Goal: Complete application form: Complete application form

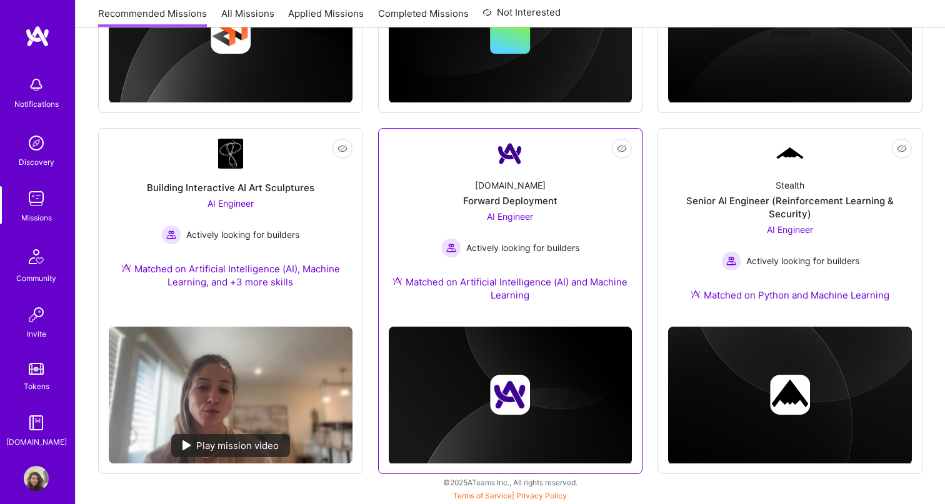
scroll to position [792, 0]
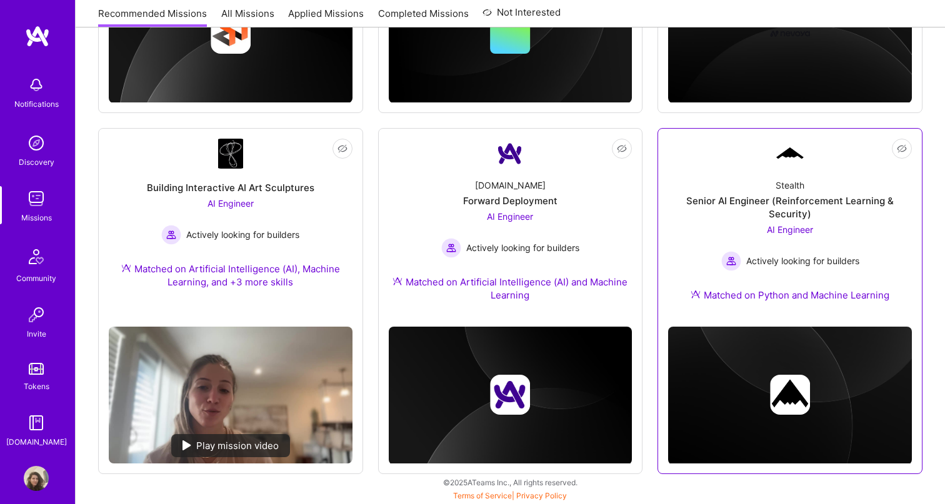
click at [797, 210] on div "Senior AI Engineer (Reinforcement Learning & Security)" at bounding box center [790, 207] width 244 height 26
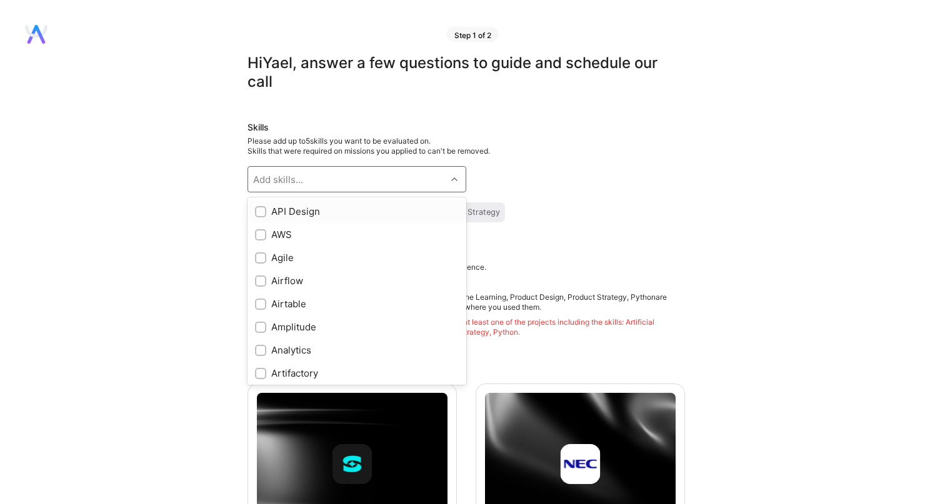
click at [406, 178] on div "Add skills..." at bounding box center [347, 179] width 198 height 25
click at [452, 191] on div at bounding box center [455, 179] width 19 height 25
click at [260, 369] on input "checkbox" at bounding box center [261, 372] width 9 height 9
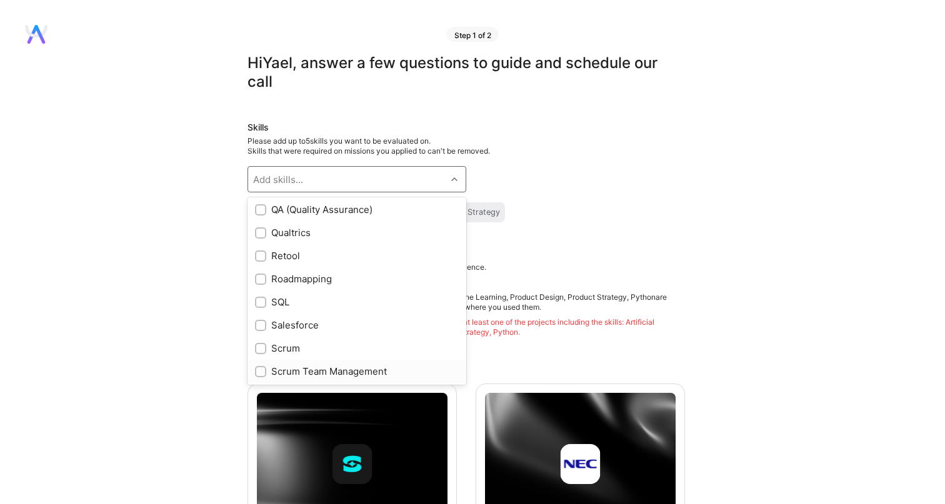
checkbox input "true"
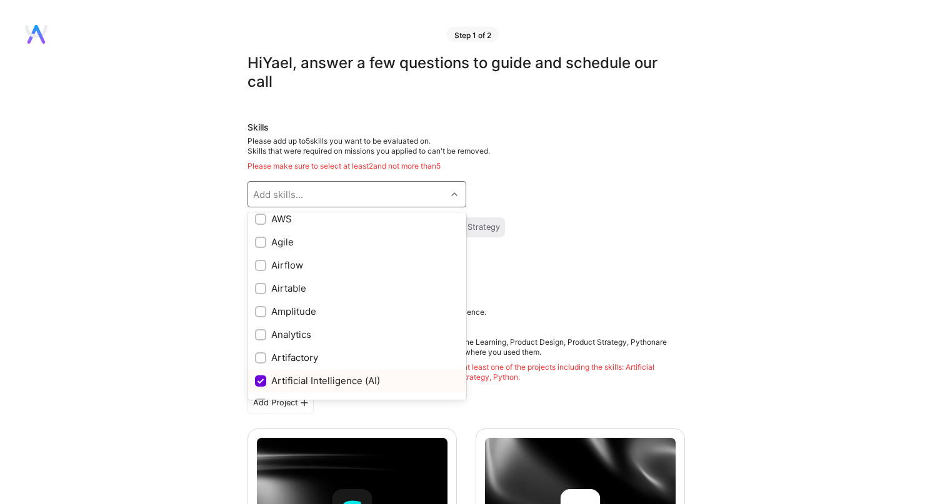
scroll to position [0, 0]
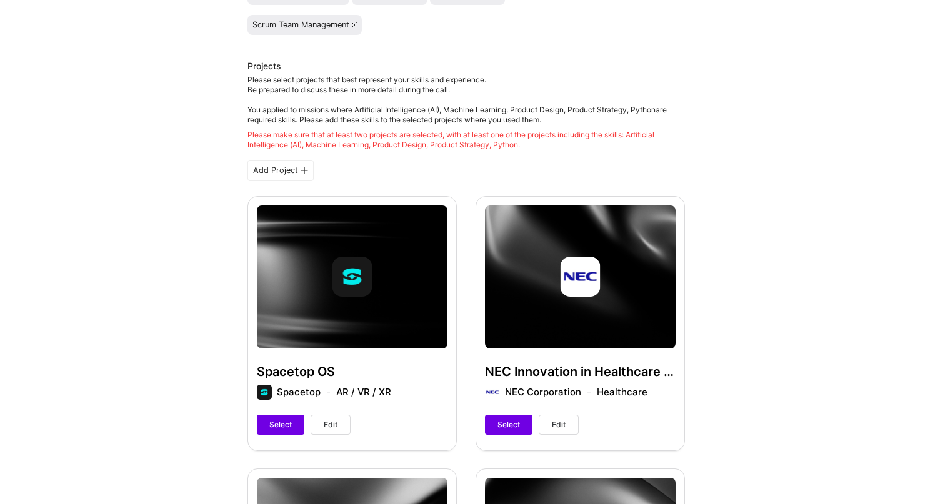
scroll to position [233, 0]
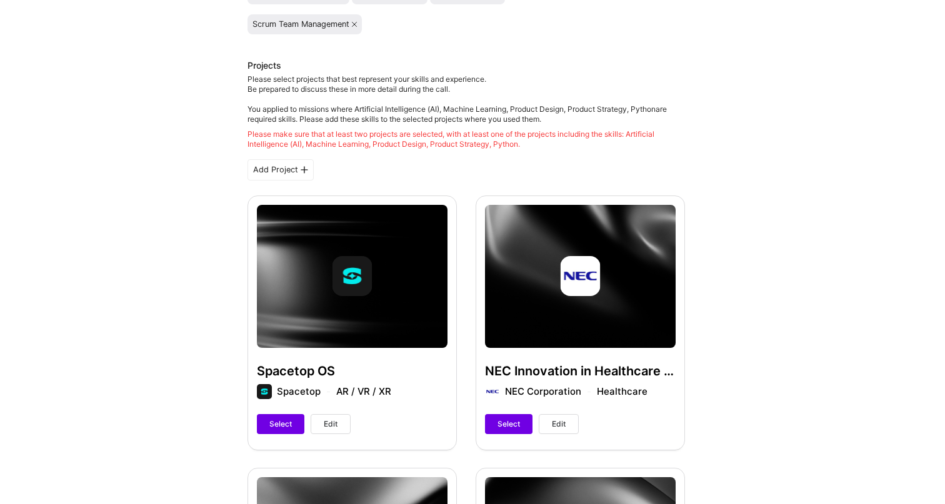
click at [357, 22] on icon at bounding box center [354, 24] width 5 height 5
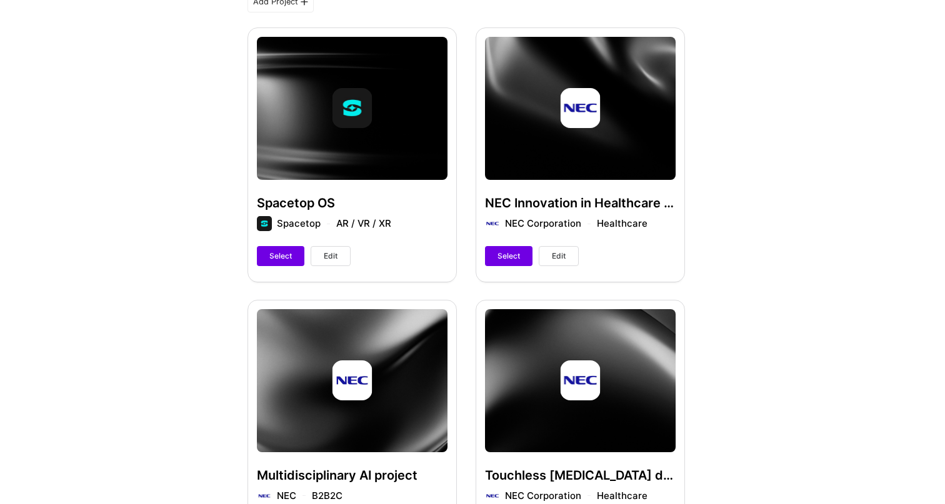
scroll to position [407, 0]
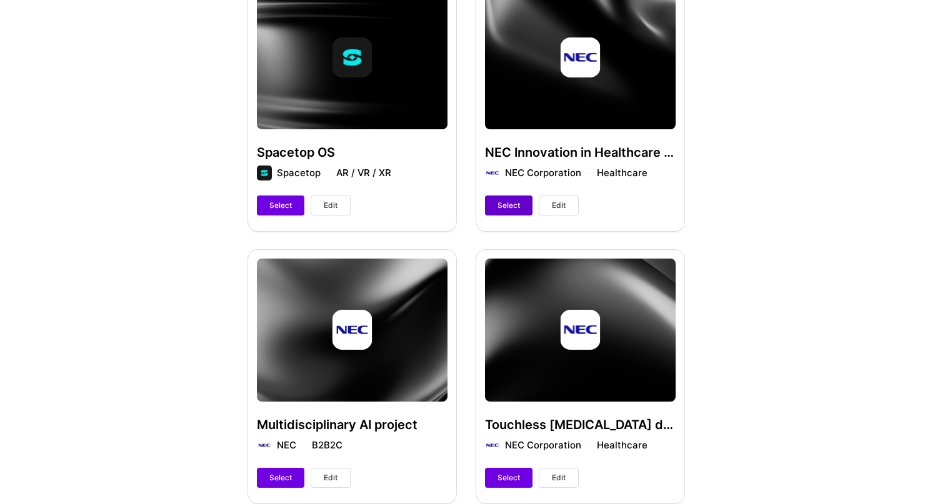
click at [496, 203] on button "Select" at bounding box center [508, 206] width 47 height 20
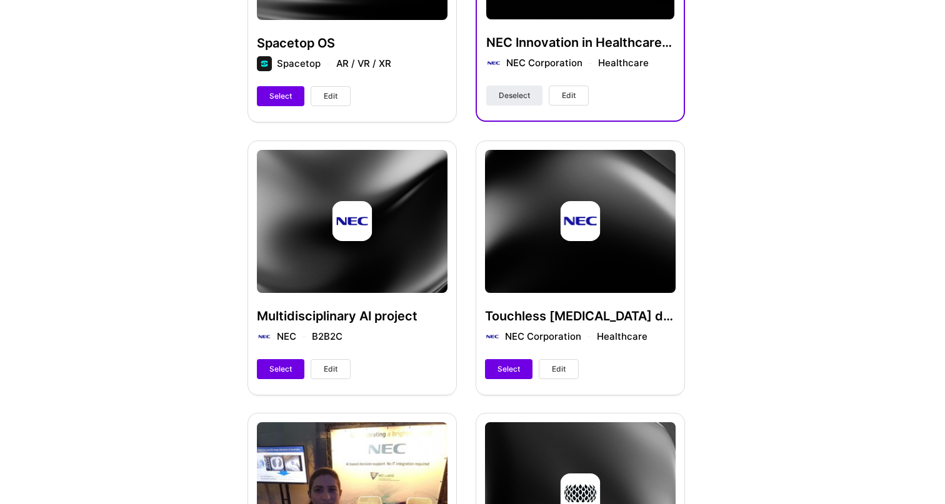
scroll to position [583, 0]
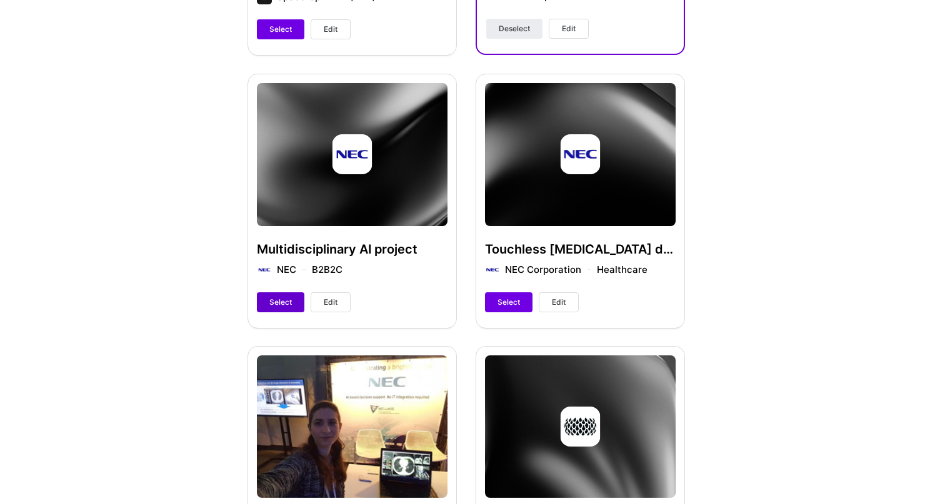
click at [277, 308] on button "Select" at bounding box center [280, 302] width 47 height 20
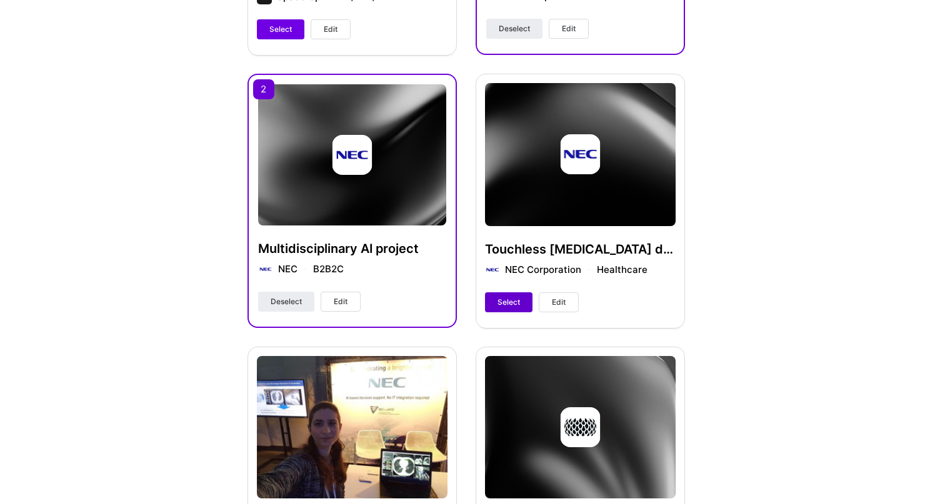
click at [504, 306] on span "Select" at bounding box center [508, 302] width 22 height 11
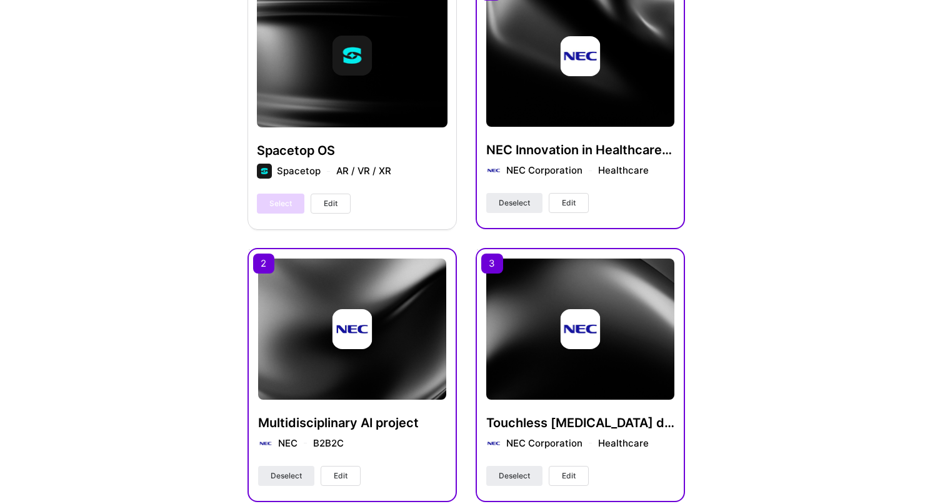
scroll to position [411, 0]
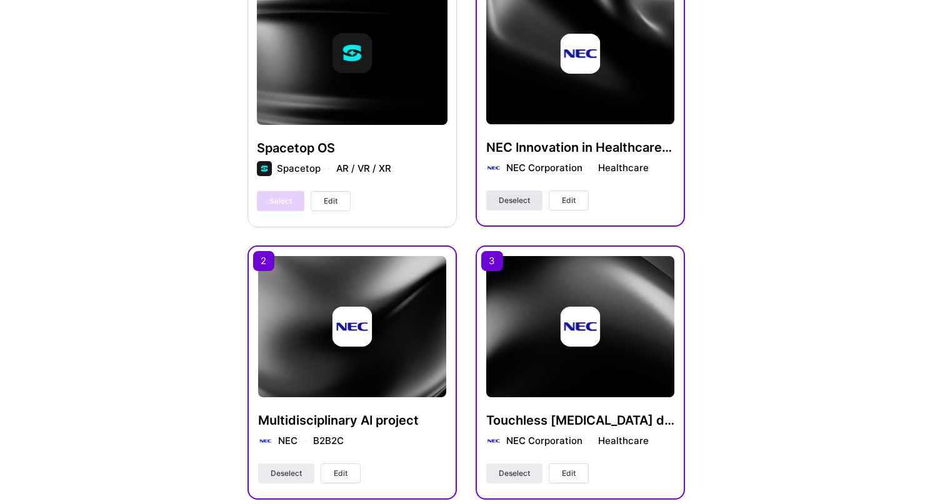
click at [529, 201] on span "Deselect" at bounding box center [514, 200] width 31 height 11
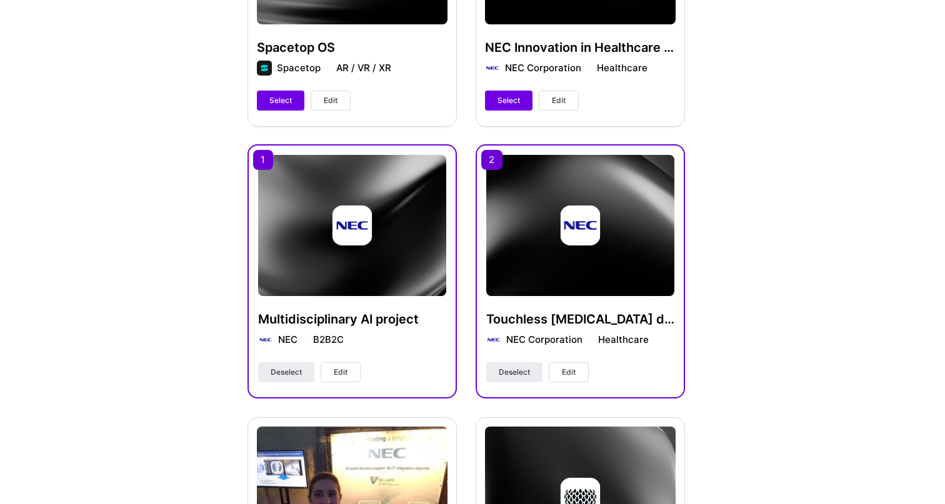
scroll to position [501, 0]
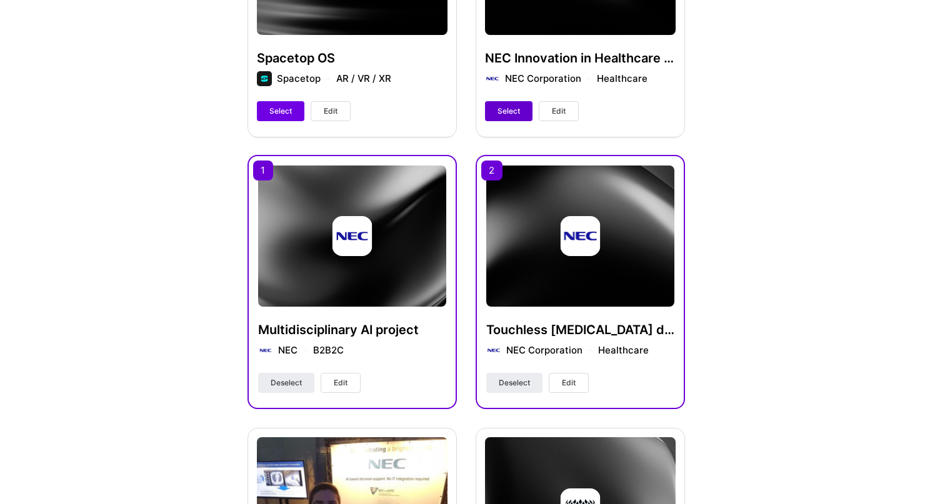
click at [505, 106] on span "Select" at bounding box center [508, 111] width 22 height 11
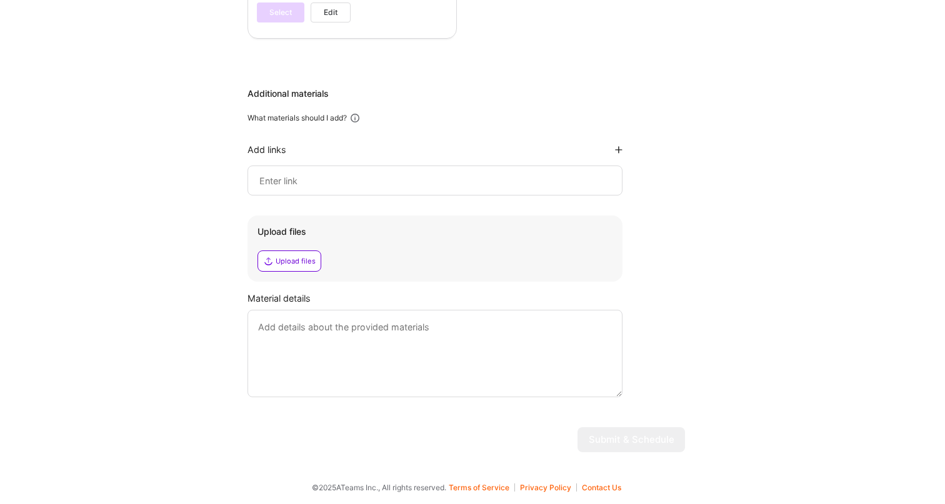
scroll to position [1418, 0]
click at [337, 186] on input at bounding box center [435, 180] width 354 height 15
click at [621, 144] on div "Add links" at bounding box center [434, 150] width 375 height 12
click at [620, 147] on icon at bounding box center [618, 149] width 7 height 7
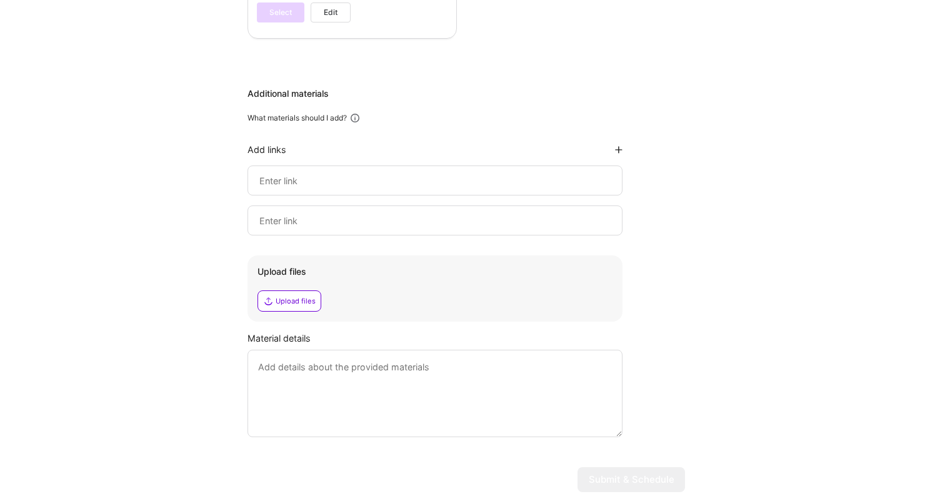
click at [569, 189] on div at bounding box center [434, 181] width 375 height 30
drag, startPoint x: 557, startPoint y: 209, endPoint x: 581, endPoint y: 330, distance: 123.7
click at [557, 212] on div at bounding box center [434, 221] width 375 height 30
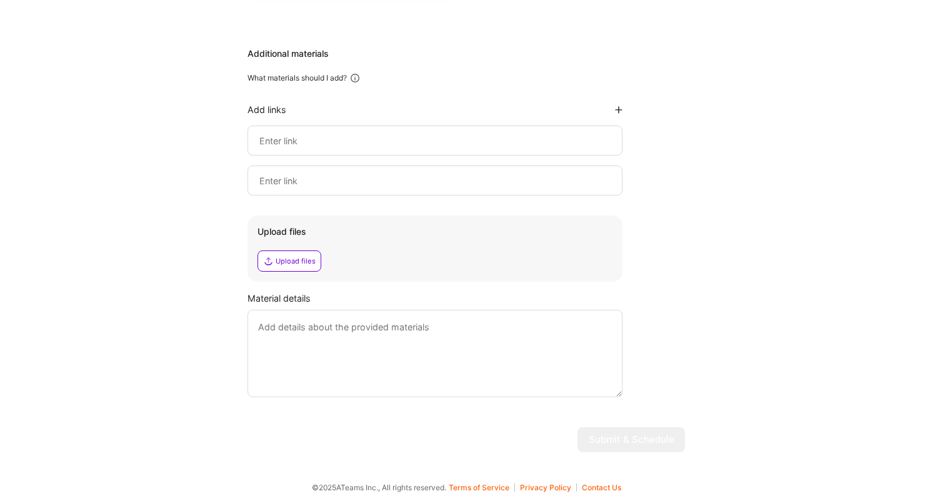
scroll to position [1458, 0]
click at [492, 314] on textarea at bounding box center [434, 353] width 375 height 87
type textarea "kljlj"
click at [388, 127] on div at bounding box center [434, 141] width 375 height 30
click at [388, 136] on input at bounding box center [435, 140] width 354 height 15
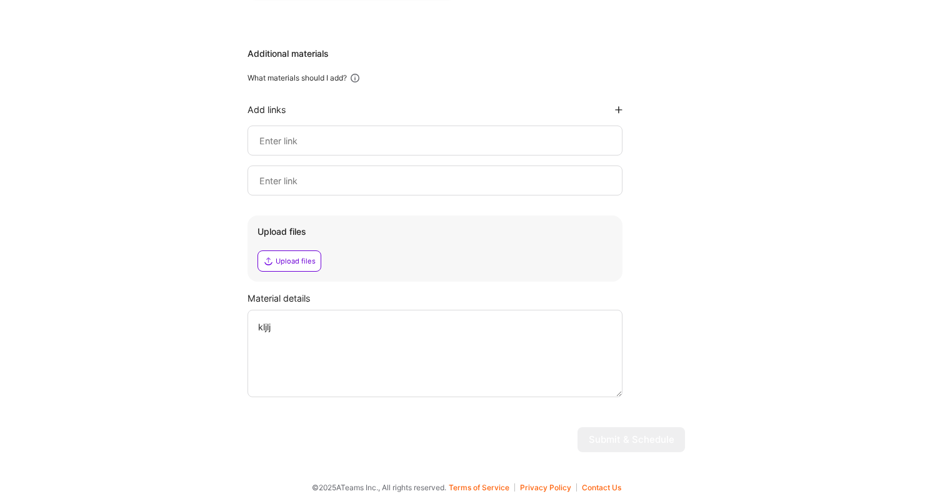
click at [274, 140] on input at bounding box center [435, 140] width 354 height 15
paste input "https://link.springer.com/chapter/10.1007/978-3-030-50516-5_33?"
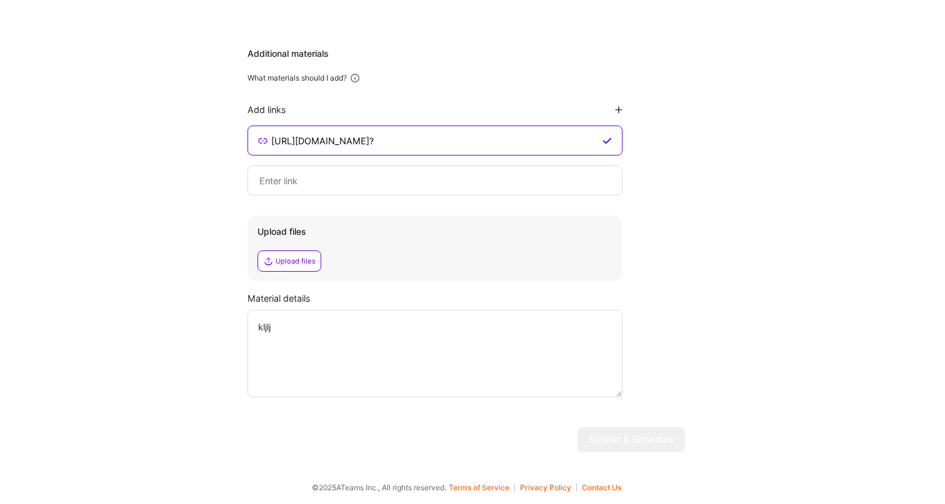
type input "https://link.springer.com/chapter/10.1007/978-3-030-50516-5_33?"
click at [284, 336] on textarea "kljlj" at bounding box center [434, 353] width 375 height 87
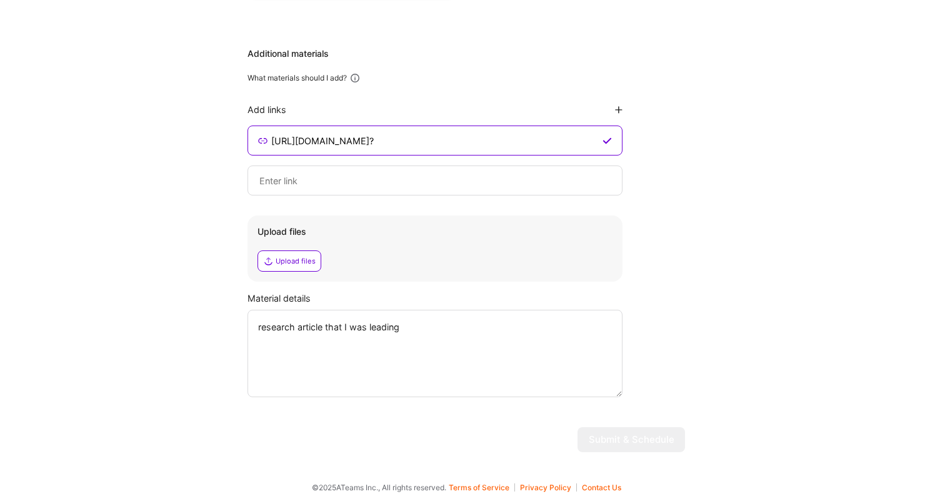
type textarea "research article that I was leading"
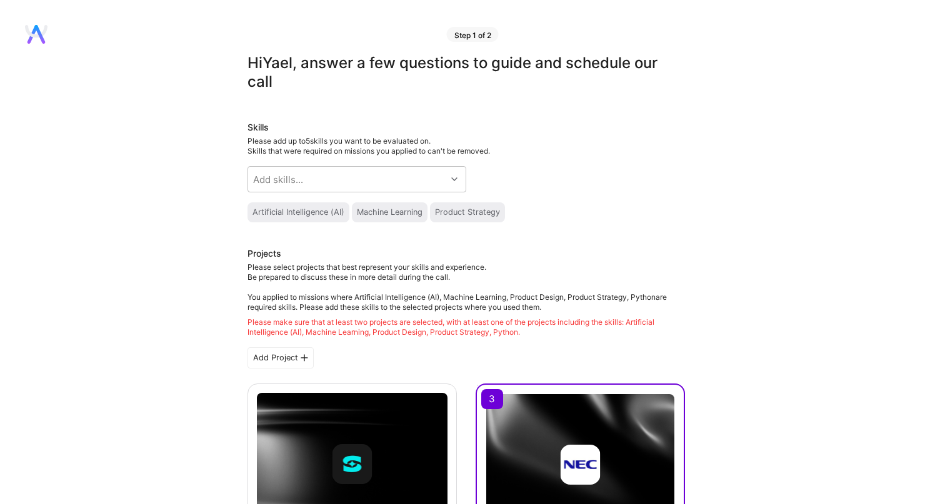
scroll to position [0, 0]
click at [444, 174] on div "Add skills..." at bounding box center [347, 179] width 198 height 25
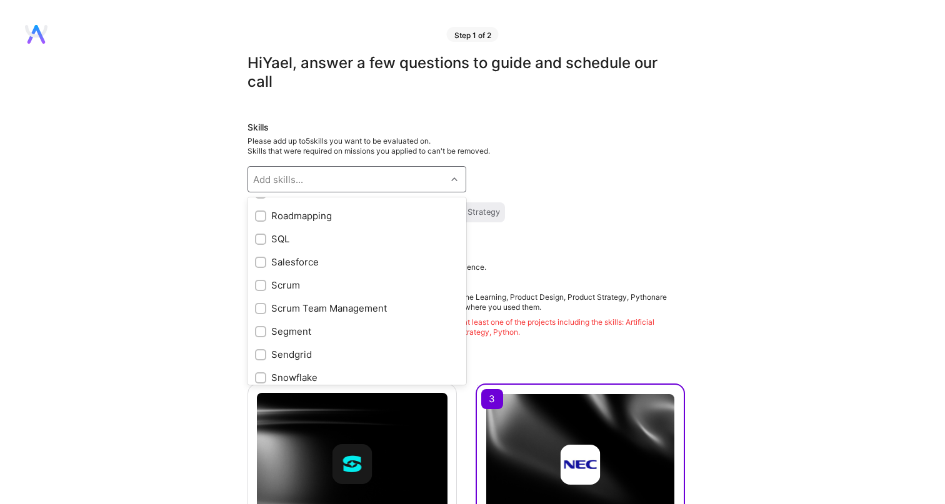
scroll to position [1258, 0]
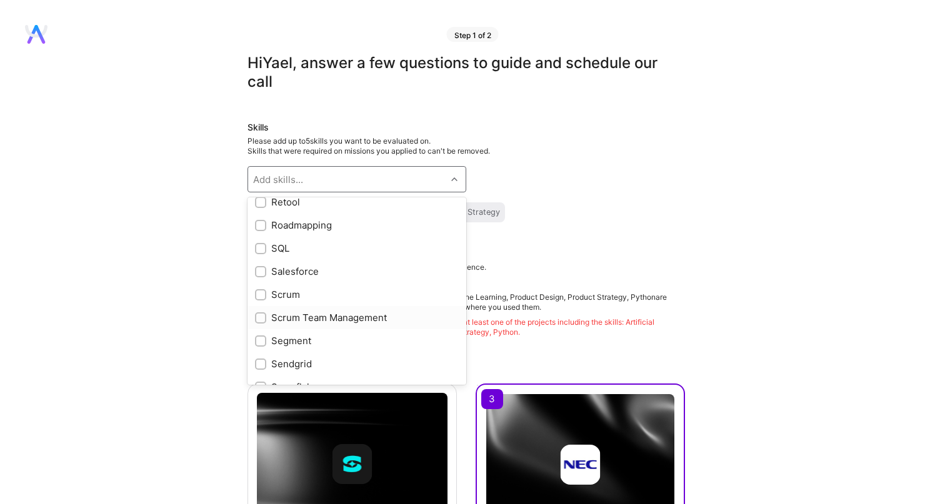
click at [261, 318] on input "checkbox" at bounding box center [261, 318] width 9 height 9
checkbox input "true"
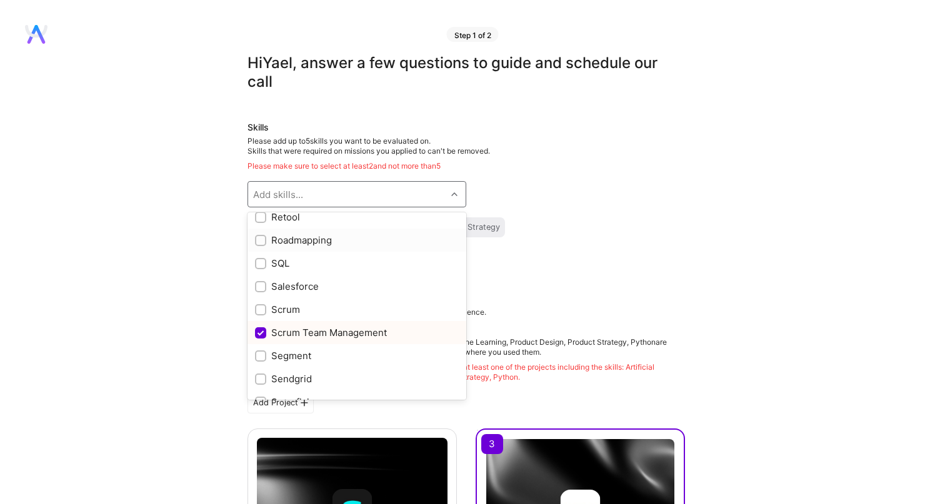
click at [261, 240] on input "checkbox" at bounding box center [261, 241] width 9 height 9
checkbox input "true"
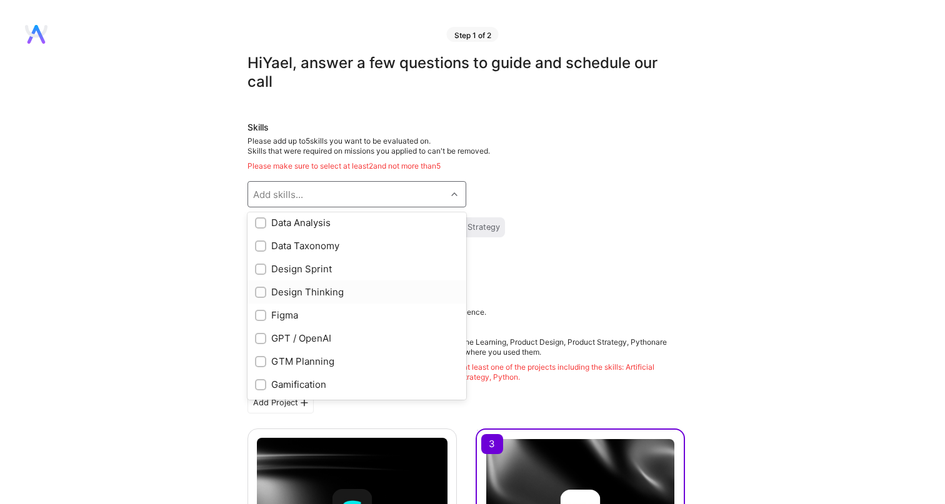
scroll to position [298, 0]
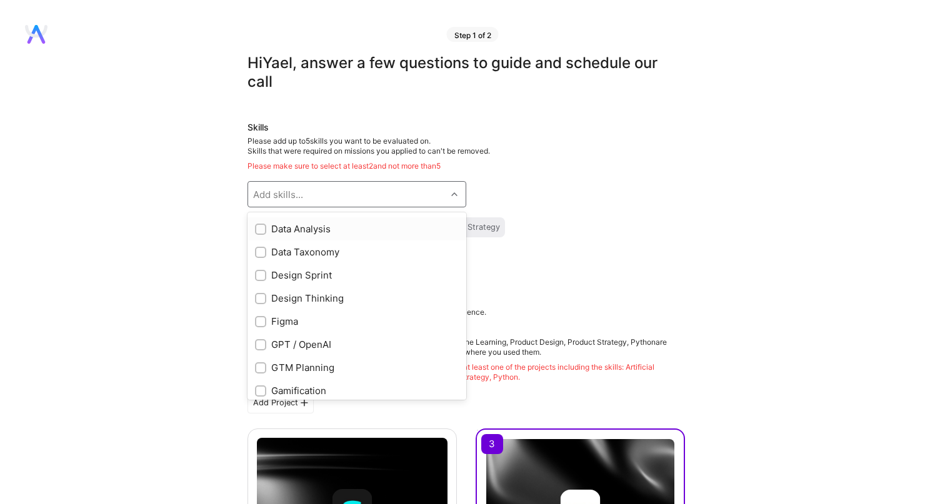
click at [261, 229] on input "checkbox" at bounding box center [261, 230] width 9 height 9
checkbox input "true"
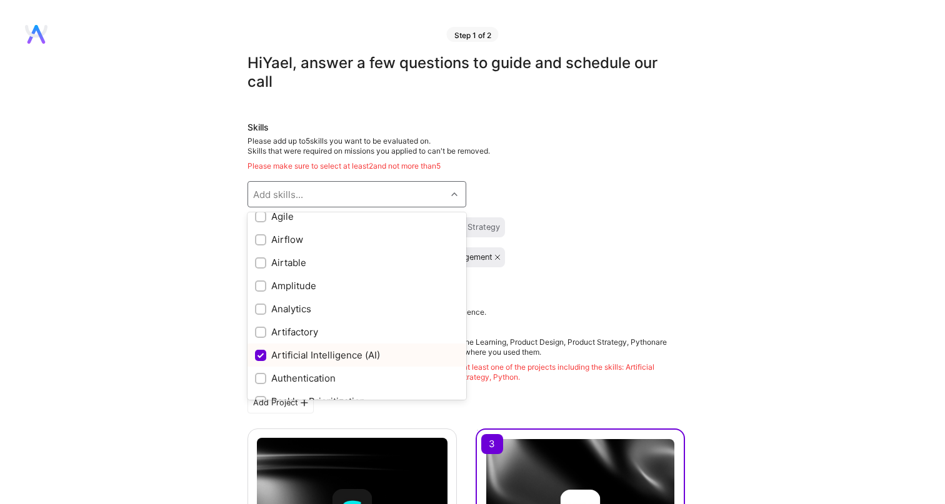
scroll to position [54, 0]
click at [261, 217] on input "checkbox" at bounding box center [261, 220] width 9 height 9
checkbox input "true"
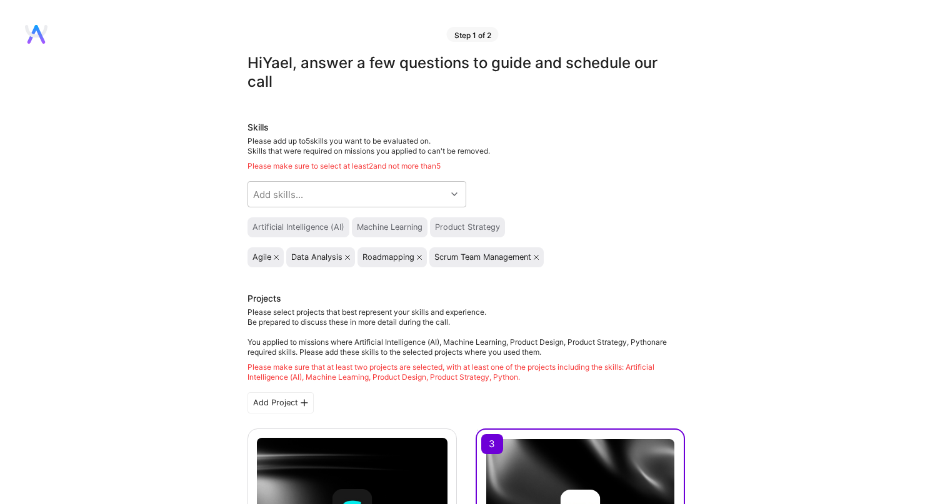
click at [596, 207] on div "Skills Please add up to 5 skills you want to be evaluated on. Skills that were …" at bounding box center [465, 194] width 437 height 146
click at [320, 224] on div "Artificial Intelligence (AI)" at bounding box center [298, 227] width 92 height 10
drag, startPoint x: 378, startPoint y: 231, endPoint x: 449, endPoint y: 231, distance: 70.6
click at [378, 231] on div "Machine Learning" at bounding box center [390, 227] width 66 height 10
click at [450, 231] on div "Product Strategy" at bounding box center [467, 227] width 65 height 10
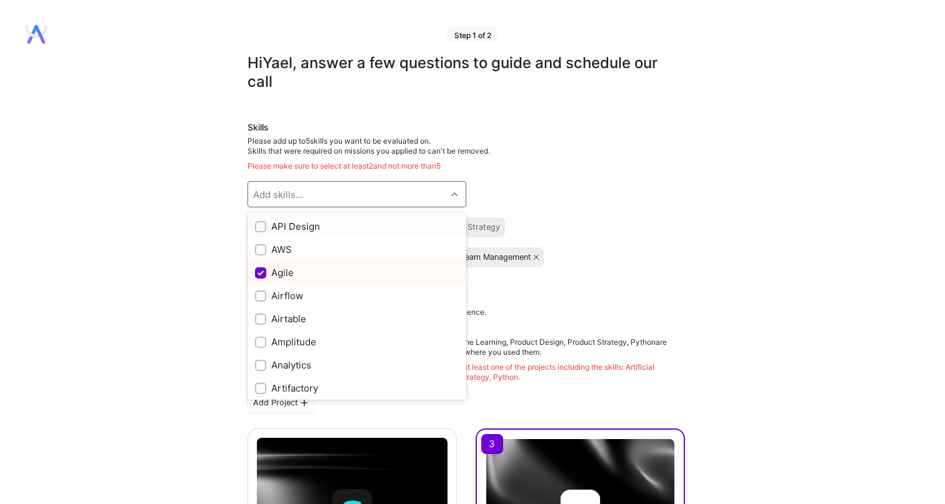
click at [406, 187] on div "Add skills..." at bounding box center [347, 194] width 198 height 25
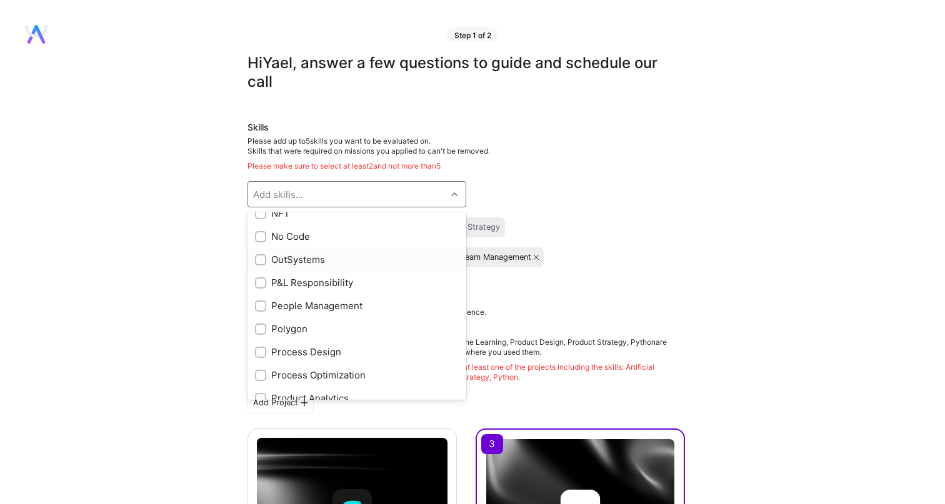
scroll to position [942, 0]
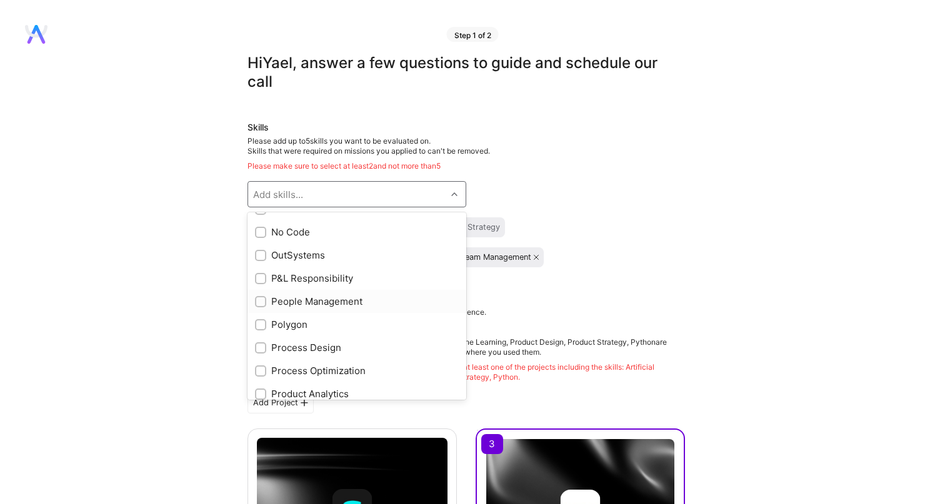
click at [361, 296] on div "People Management" at bounding box center [357, 301] width 204 height 13
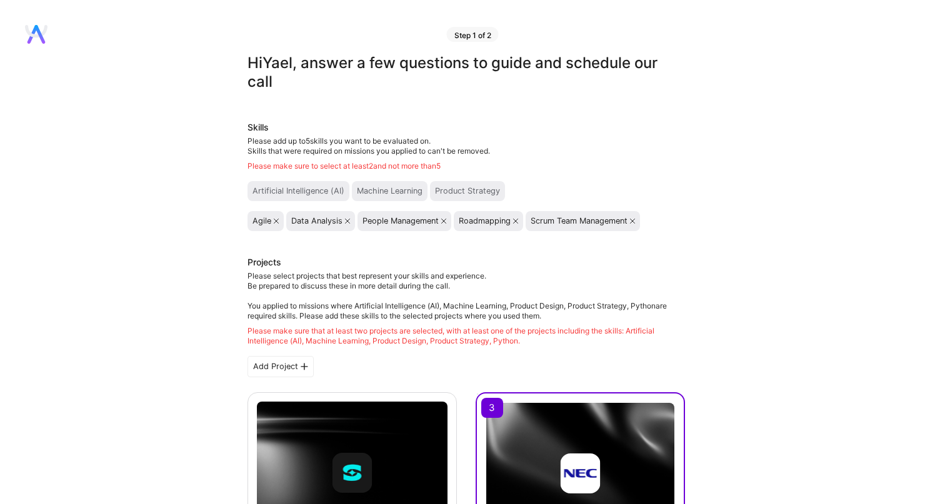
scroll to position [0, 0]
click at [314, 194] on div "Artificial Intelligence (AI)" at bounding box center [298, 191] width 92 height 10
click at [277, 219] on icon at bounding box center [276, 221] width 5 height 5
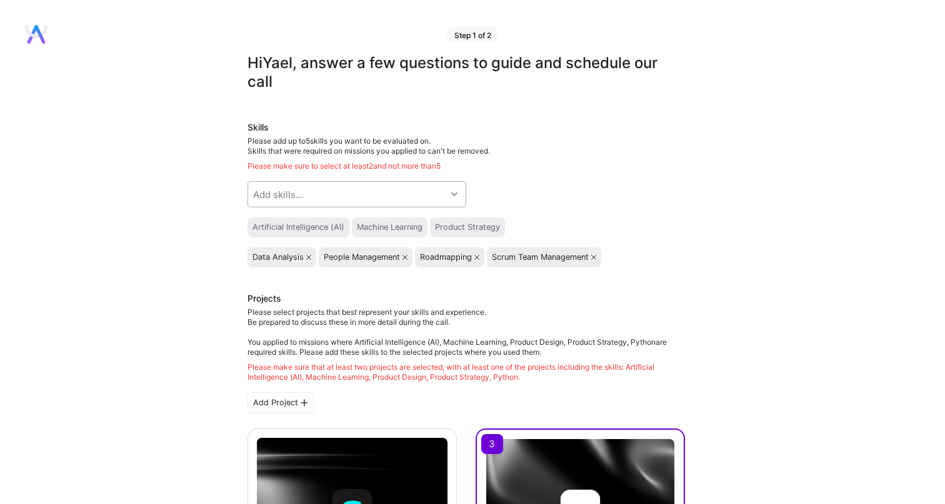
click at [359, 197] on div "Add skills..." at bounding box center [347, 194] width 198 height 25
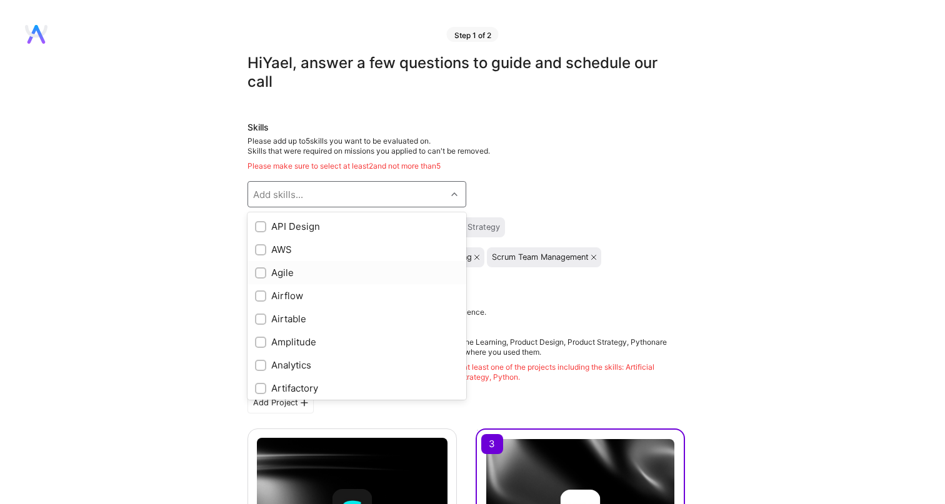
click at [266, 270] on div at bounding box center [260, 272] width 11 height 11
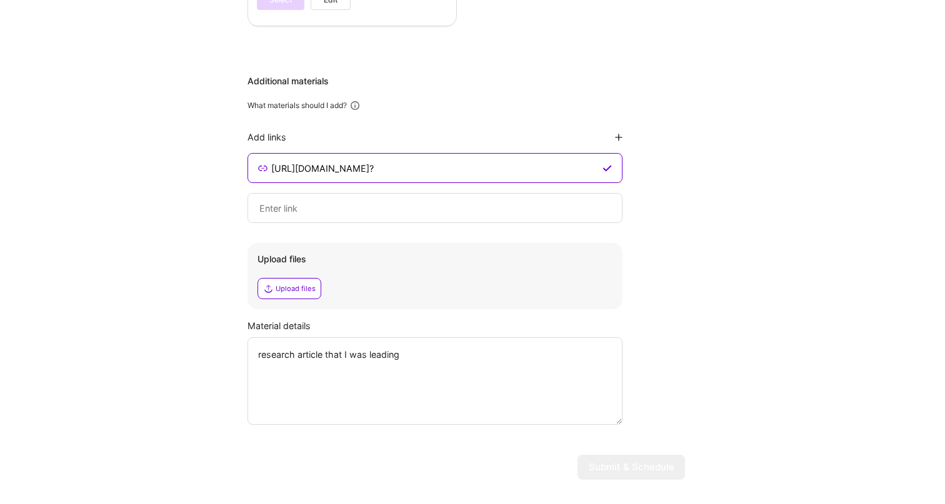
scroll to position [1445, 0]
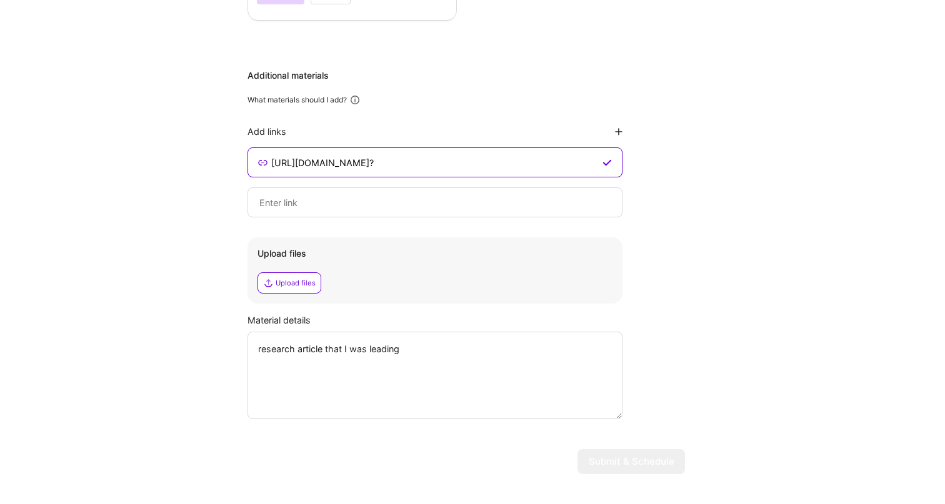
click at [288, 276] on div "Upload files" at bounding box center [289, 282] width 64 height 21
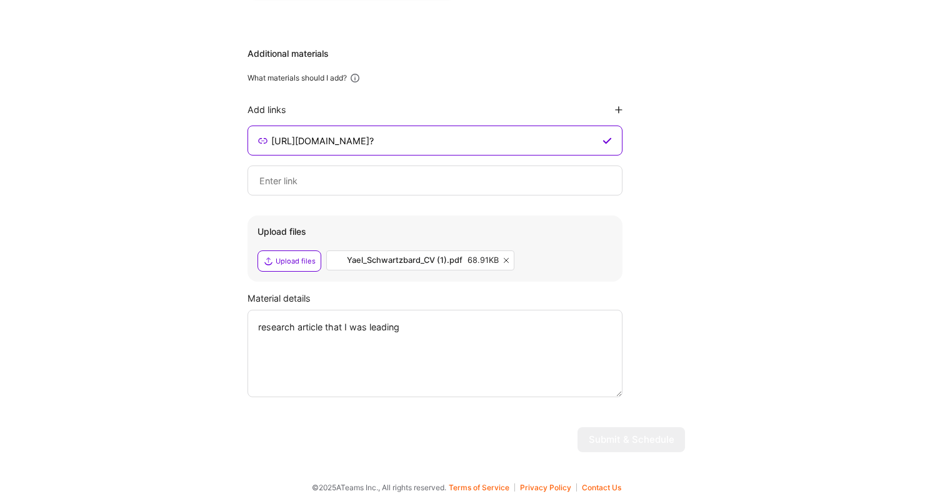
scroll to position [1467, 0]
click at [535, 341] on textarea "research article that I was leading" at bounding box center [434, 353] width 375 height 87
click at [504, 176] on input at bounding box center [435, 180] width 354 height 15
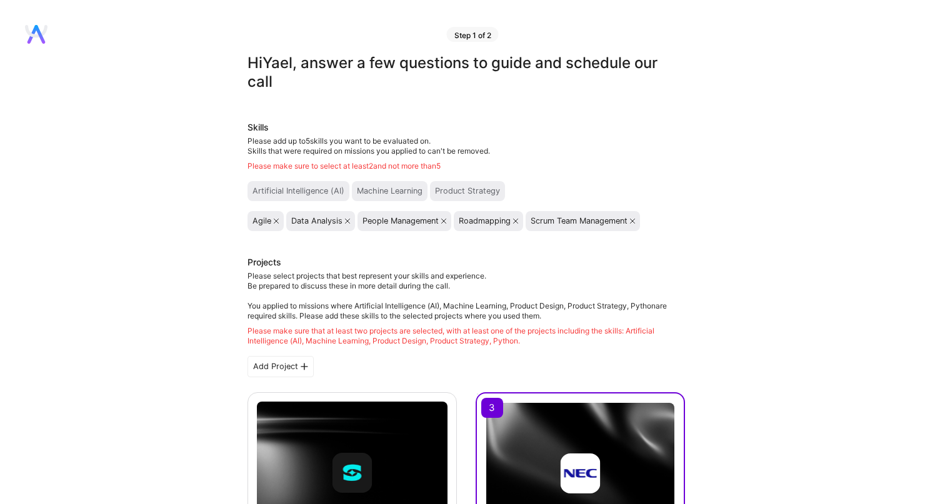
scroll to position [0, 0]
click at [482, 37] on div "Step 1 of 2" at bounding box center [473, 34] width 52 height 15
click at [444, 219] on icon at bounding box center [443, 221] width 5 height 5
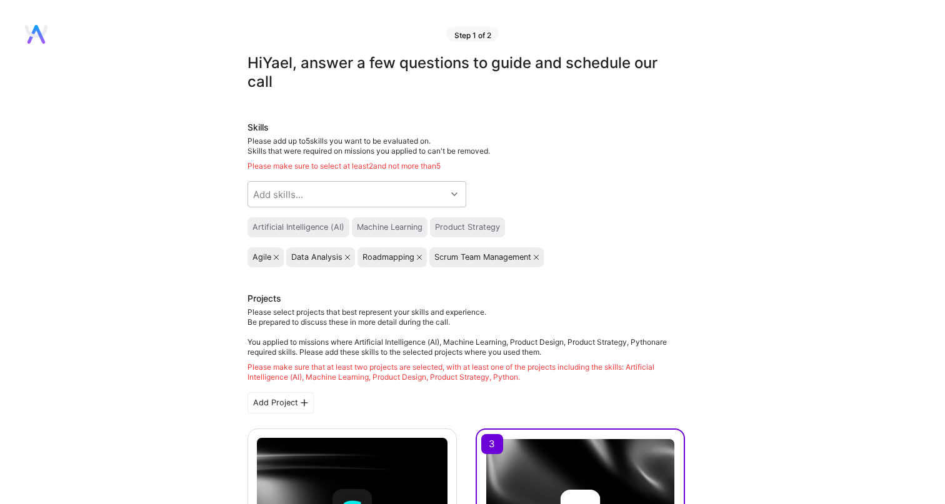
click at [425, 261] on div "Roadmapping" at bounding box center [391, 257] width 69 height 20
click at [422, 261] on div "Roadmapping" at bounding box center [391, 257] width 59 height 10
click at [418, 259] on icon at bounding box center [419, 257] width 5 height 5
click at [459, 254] on div "Scrum Team Management" at bounding box center [410, 257] width 97 height 10
click at [465, 254] on div "Scrum Team Management" at bounding box center [414, 257] width 104 height 10
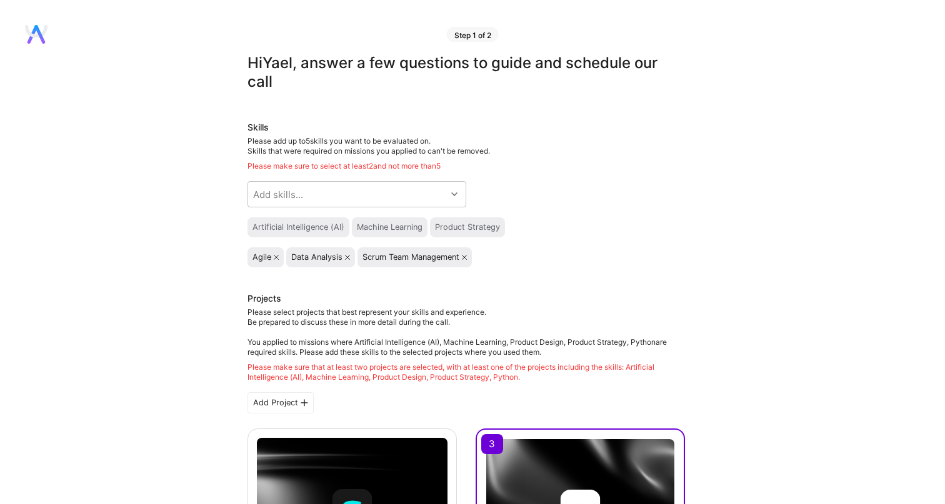
click at [349, 256] on icon at bounding box center [347, 257] width 5 height 5
click at [395, 258] on icon at bounding box center [393, 257] width 5 height 5
click at [276, 258] on icon at bounding box center [276, 257] width 5 height 5
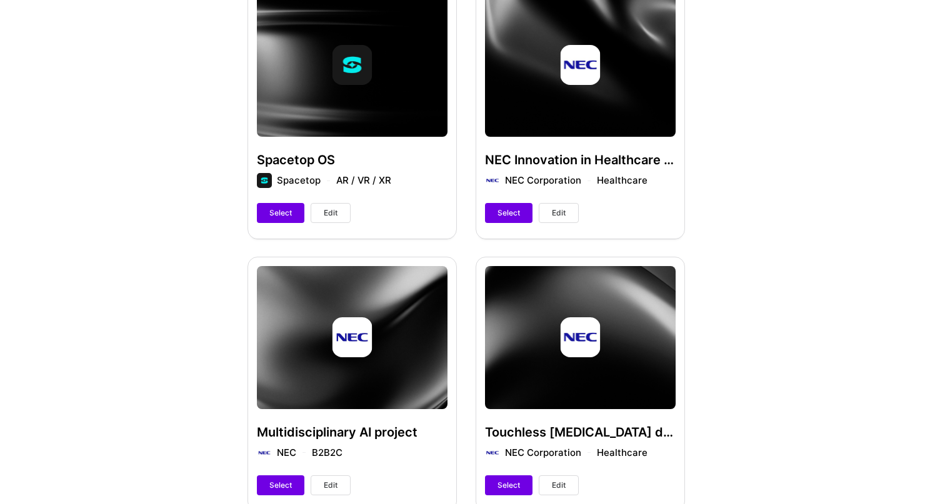
scroll to position [406, 0]
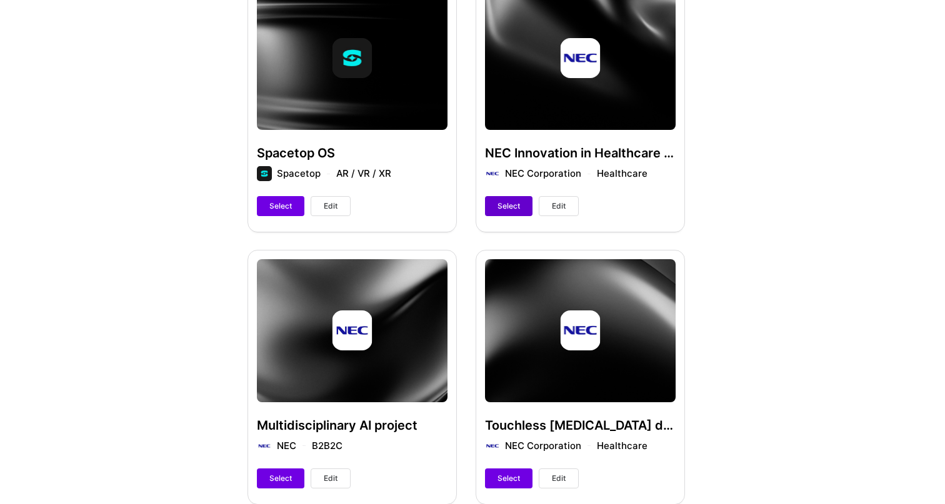
click at [497, 207] on button "Select" at bounding box center [508, 206] width 47 height 20
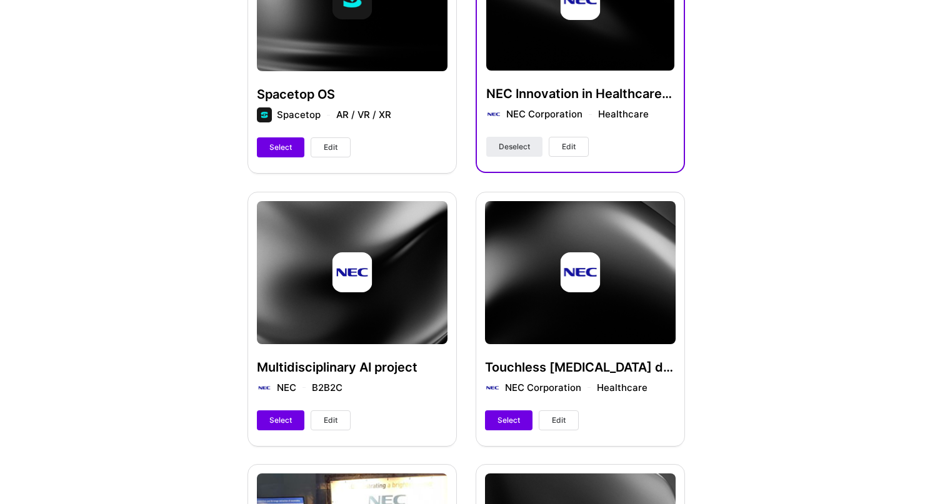
scroll to position [659, 0]
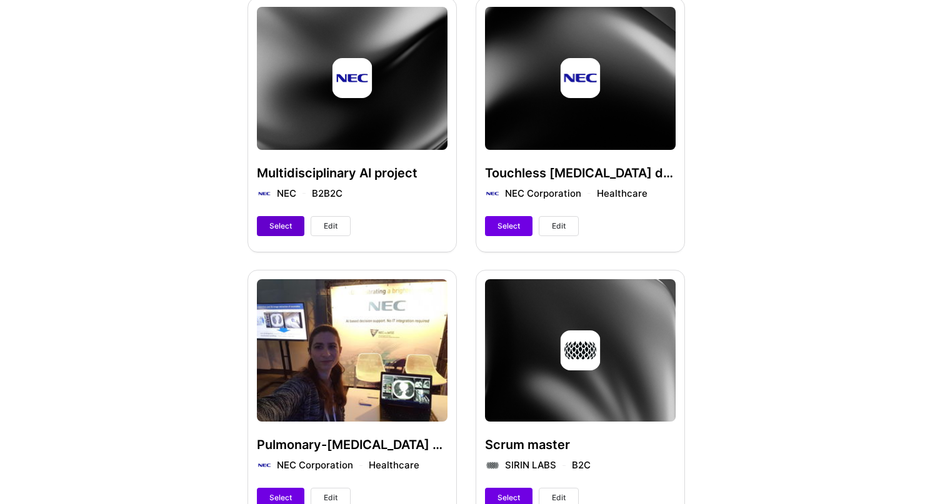
click at [293, 230] on button "Select" at bounding box center [280, 226] width 47 height 20
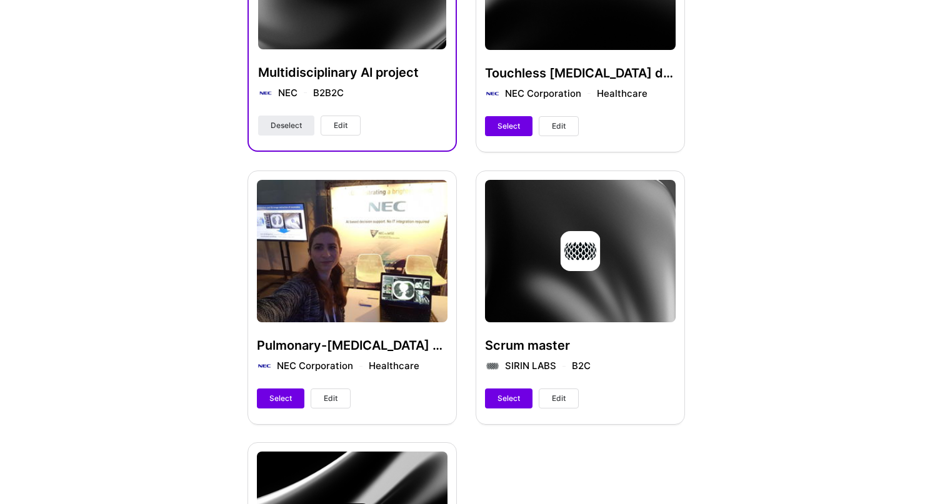
scroll to position [764, 0]
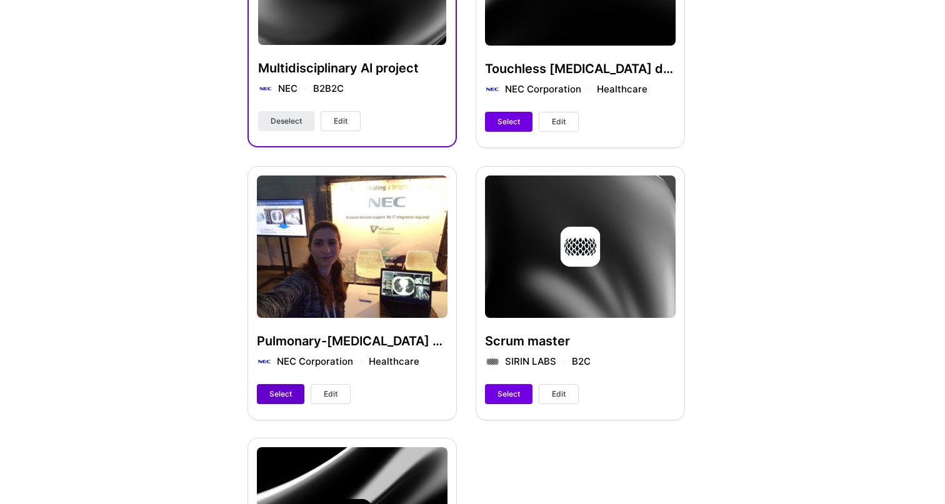
click at [281, 399] on span "Select" at bounding box center [280, 394] width 22 height 11
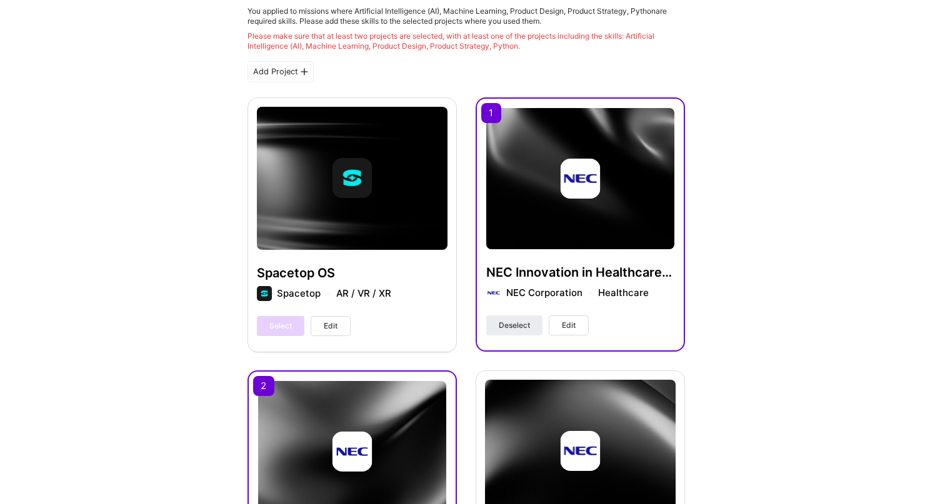
scroll to position [287, 0]
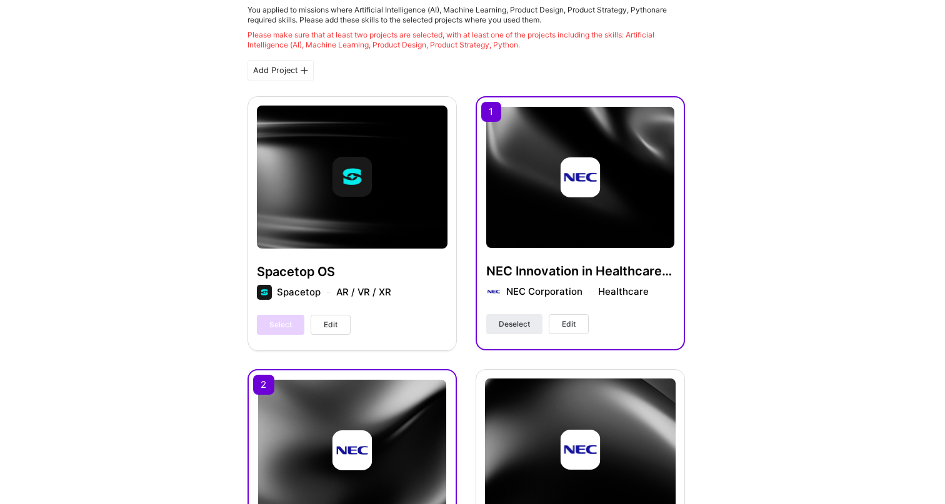
click at [556, 326] on button "Edit" at bounding box center [569, 324] width 40 height 20
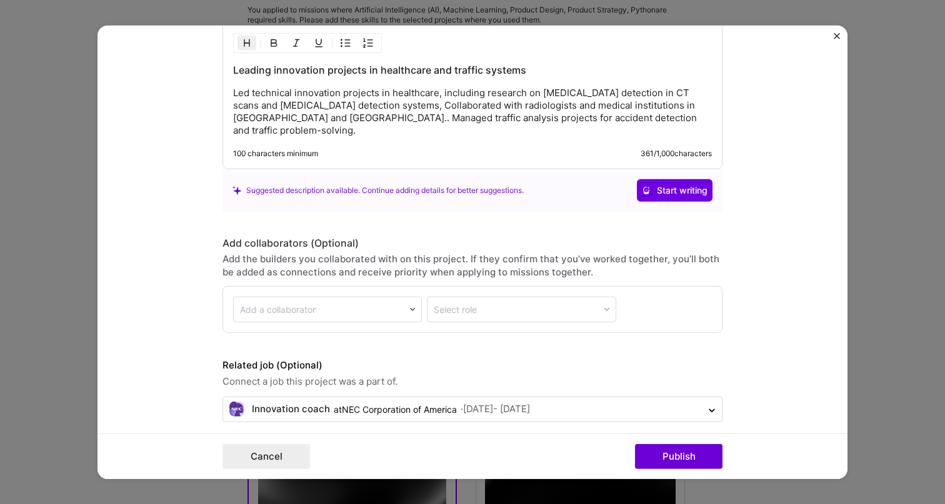
scroll to position [1468, 0]
click at [832, 39] on form "Project title NEC Innovation in Healthcare and Traffic Company NEC Corporation …" at bounding box center [472, 252] width 750 height 454
click at [836, 39] on img "Close" at bounding box center [837, 35] width 6 height 6
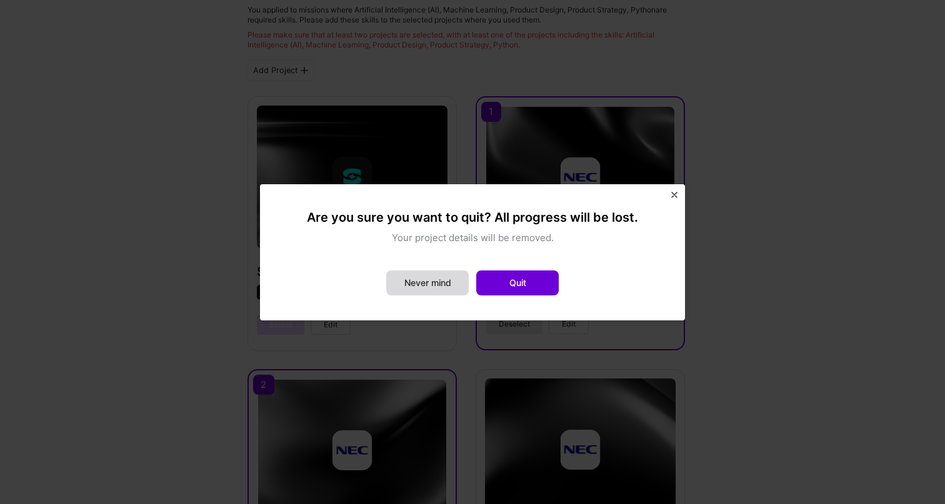
click at [462, 288] on button "Never mind" at bounding box center [427, 283] width 82 height 25
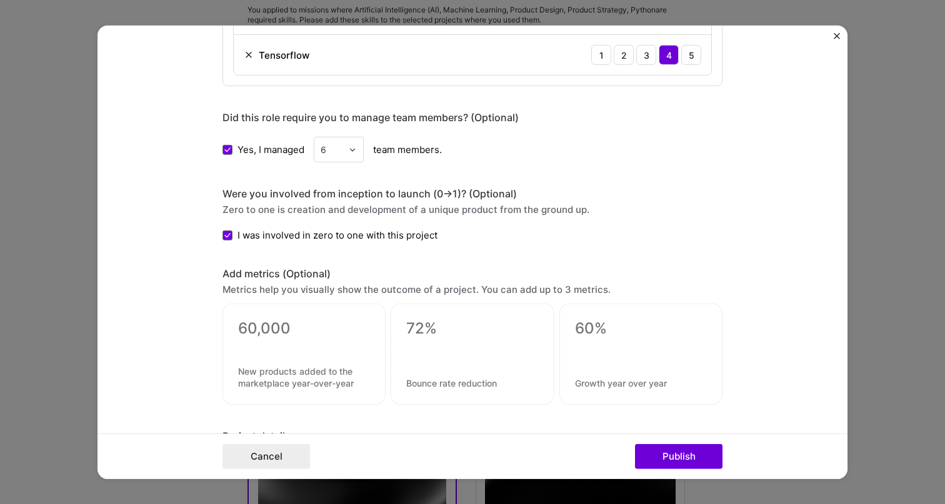
scroll to position [1050, 0]
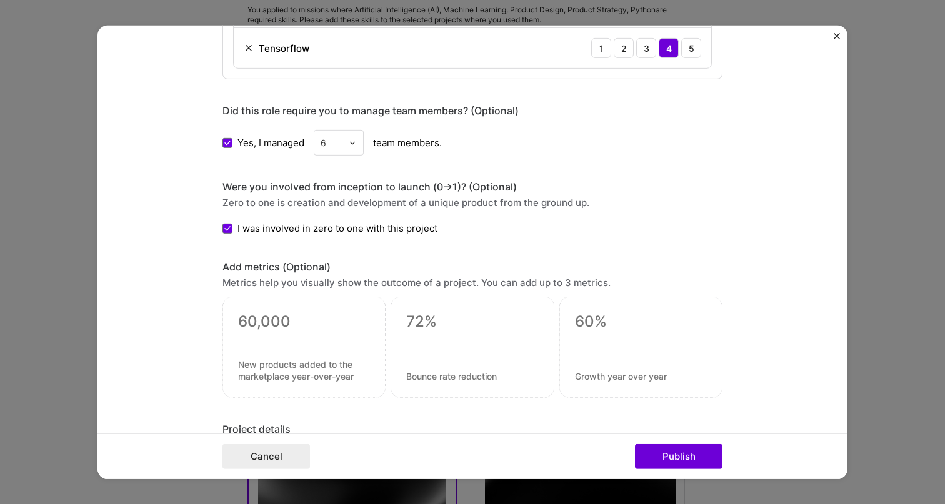
click at [825, 35] on form "Project title NEC Innovation in Healthcare and Traffic Company NEC Corporation …" at bounding box center [472, 252] width 750 height 454
click at [833, 35] on form "Project title NEC Innovation in Healthcare and Traffic Company NEC Corporation …" at bounding box center [472, 252] width 750 height 454
click at [838, 35] on img "Close" at bounding box center [837, 35] width 6 height 6
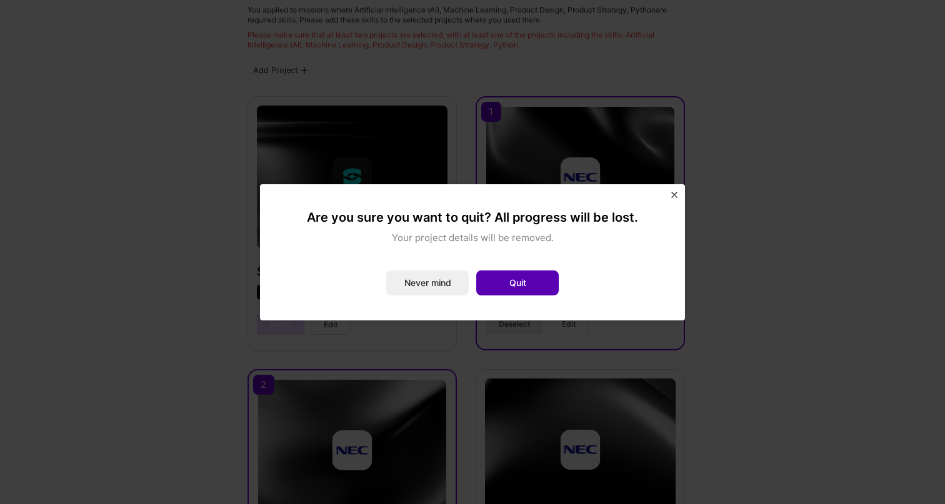
click at [516, 287] on button "Quit" at bounding box center [517, 283] width 82 height 25
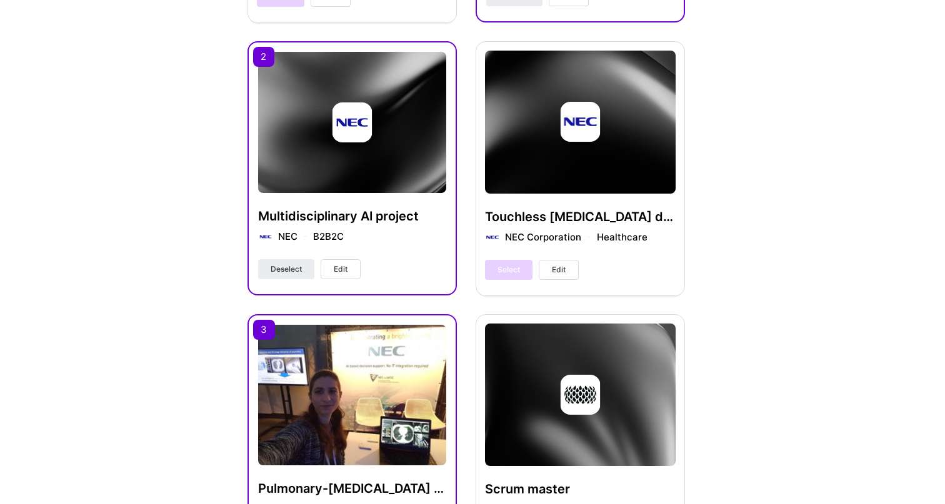
scroll to position [671, 0]
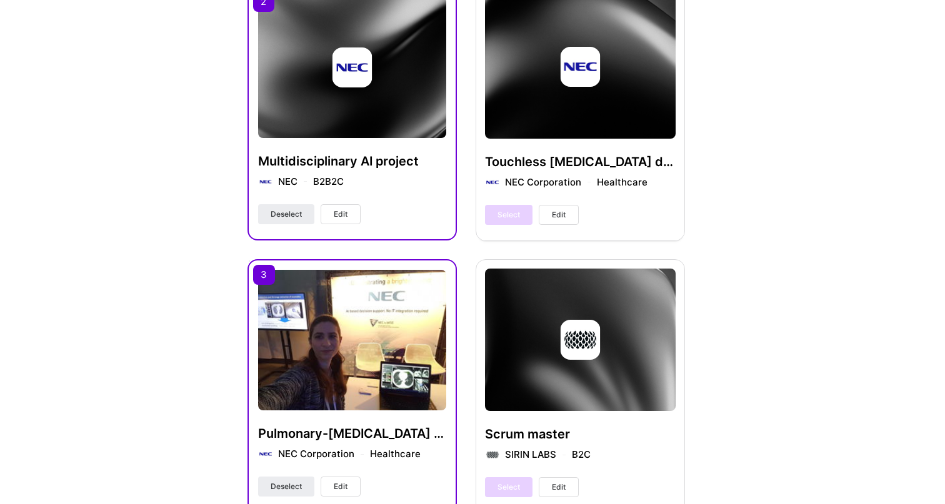
click at [334, 218] on span "Edit" at bounding box center [341, 214] width 14 height 11
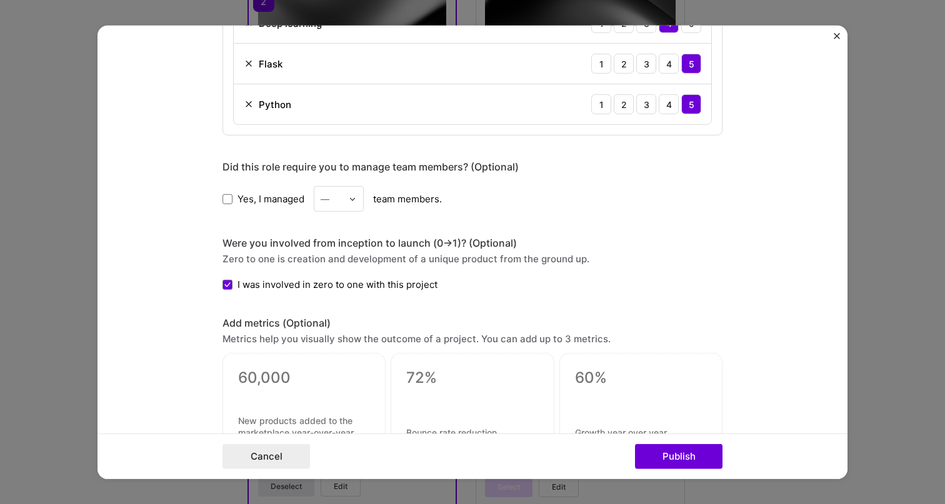
scroll to position [707, 0]
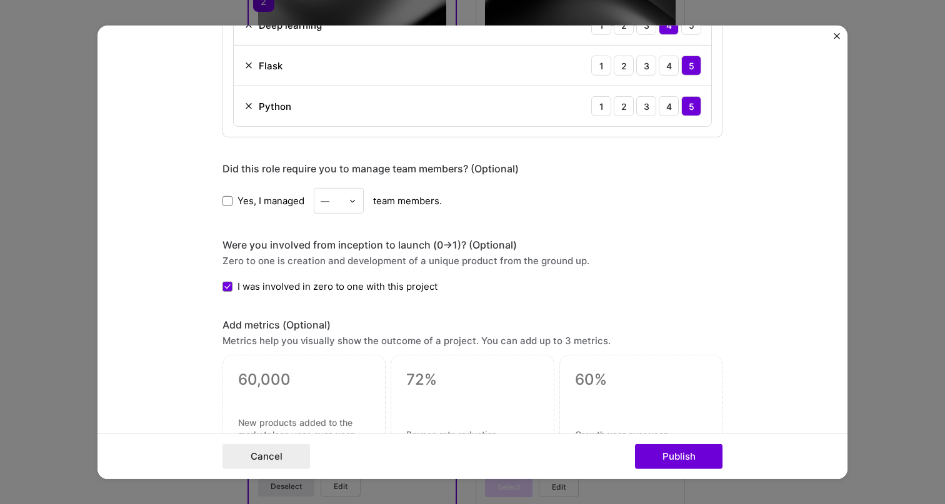
click at [237, 196] on label "Yes, I managed" at bounding box center [263, 200] width 82 height 13
click at [0, 0] on input "Yes, I managed" at bounding box center [0, 0] width 0 height 0
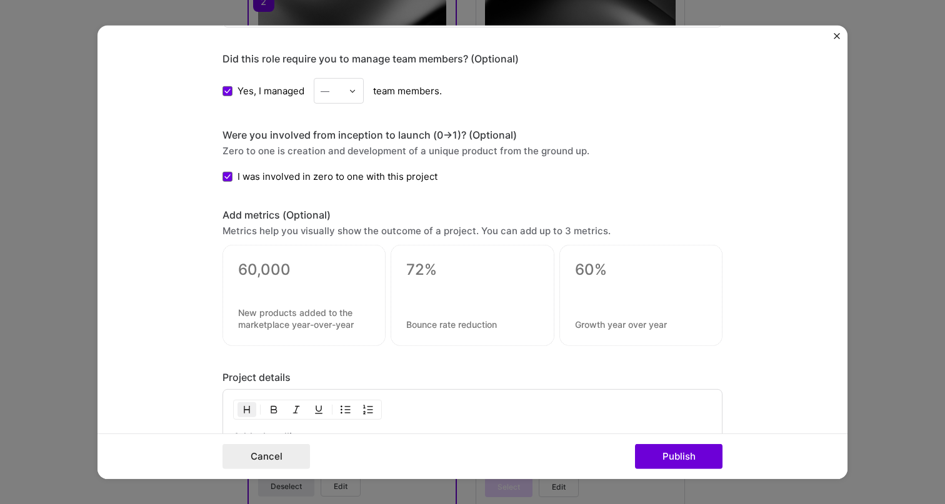
scroll to position [797, 0]
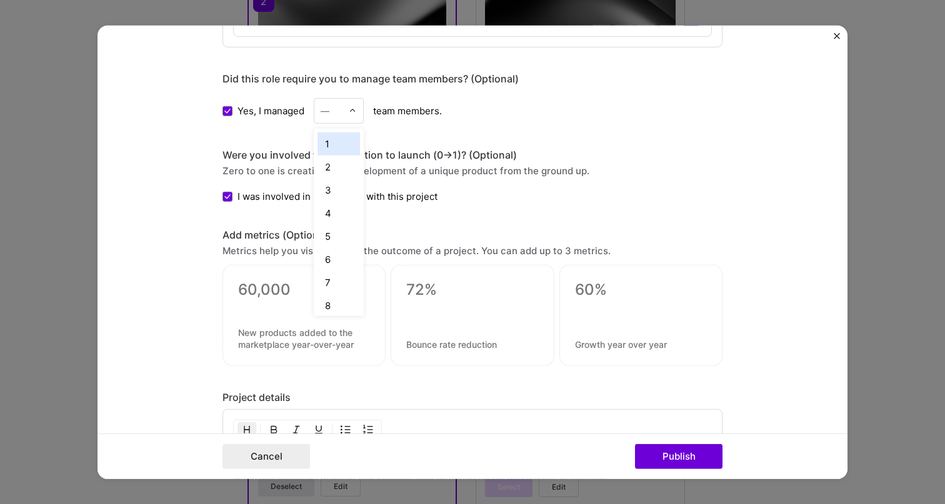
click at [361, 109] on div at bounding box center [356, 111] width 14 height 24
click at [336, 207] on div "4" at bounding box center [338, 213] width 42 height 23
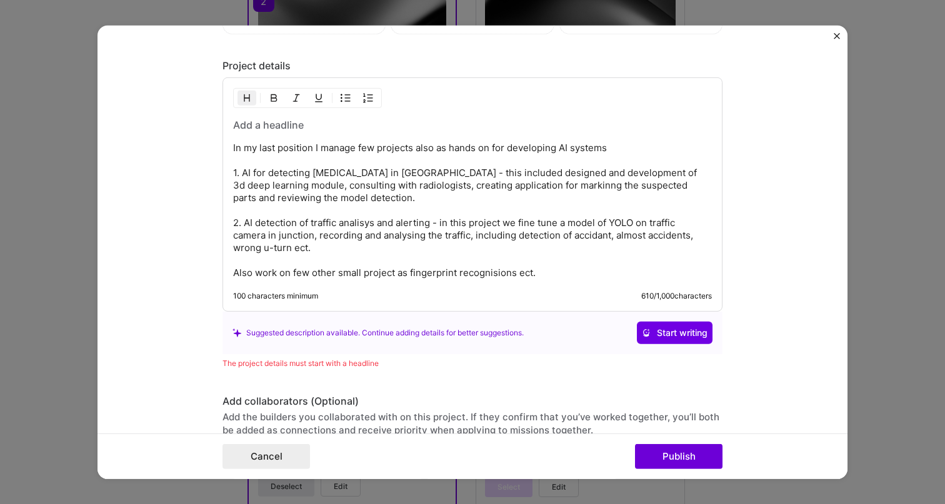
scroll to position [1119, 0]
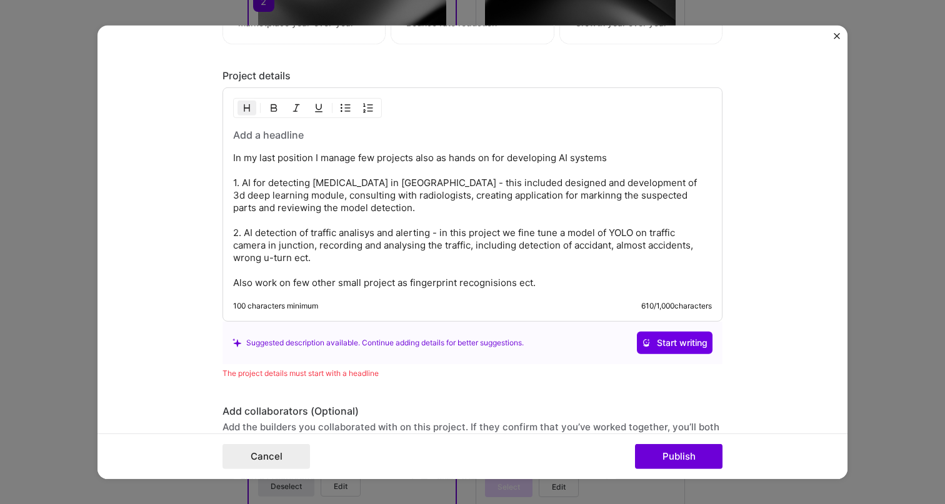
click at [311, 135] on h3 at bounding box center [472, 135] width 479 height 14
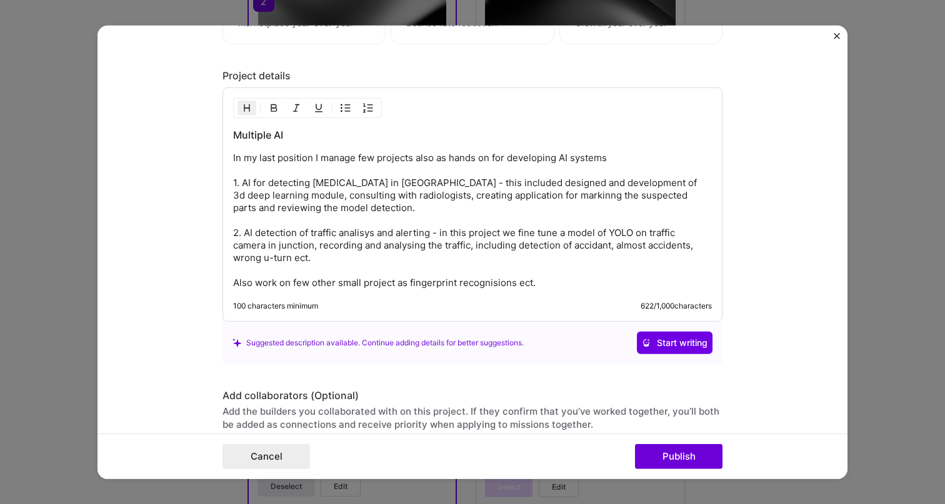
click at [326, 130] on h3 "Multiple AI" at bounding box center [472, 135] width 479 height 14
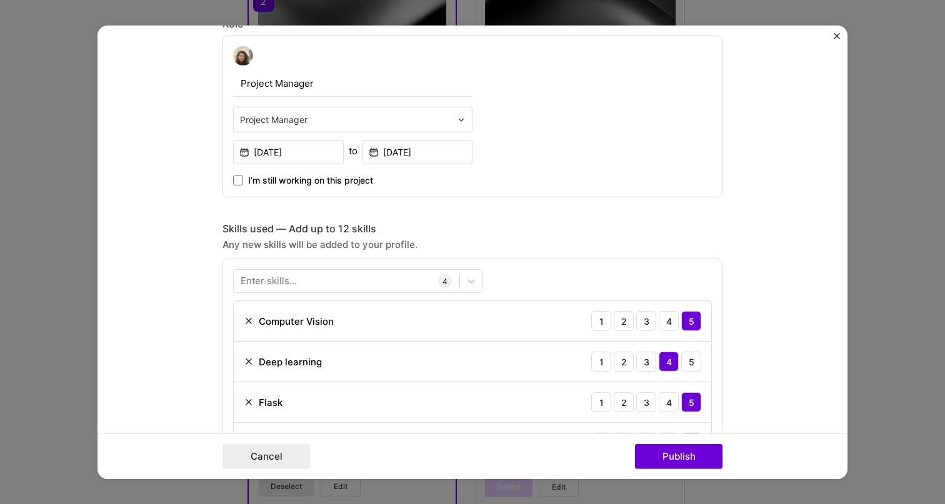
scroll to position [454, 0]
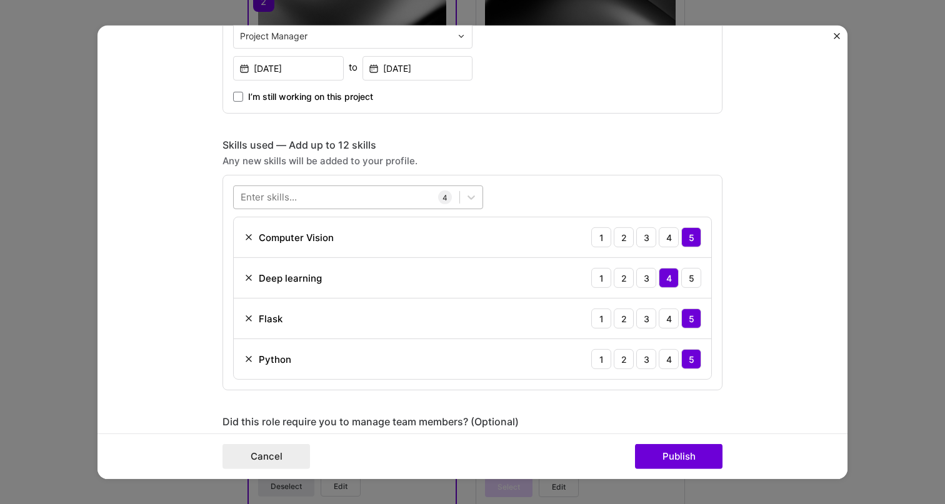
click at [376, 196] on div at bounding box center [347, 197] width 226 height 21
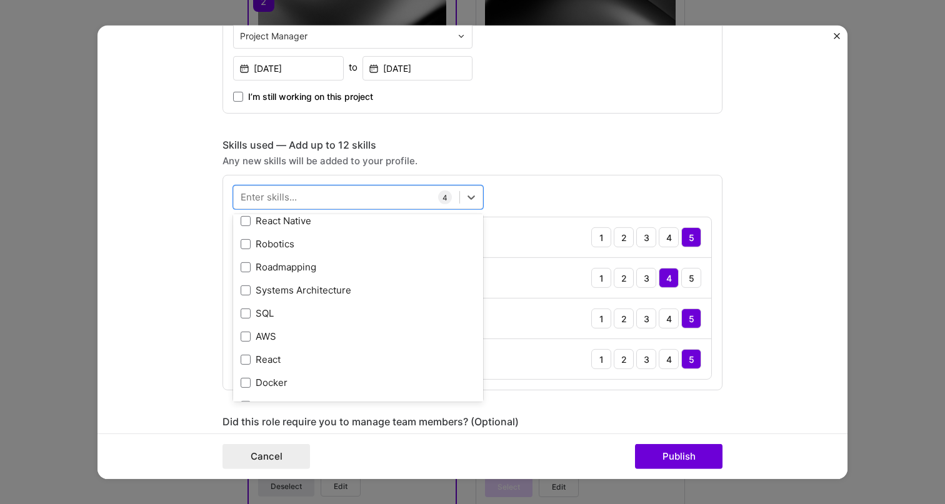
scroll to position [664, 0]
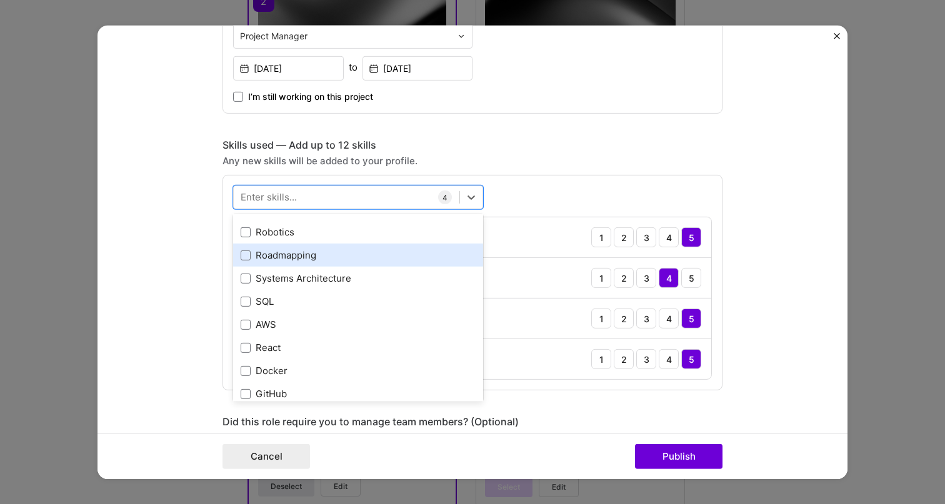
click at [353, 257] on div "Roadmapping" at bounding box center [358, 255] width 235 height 13
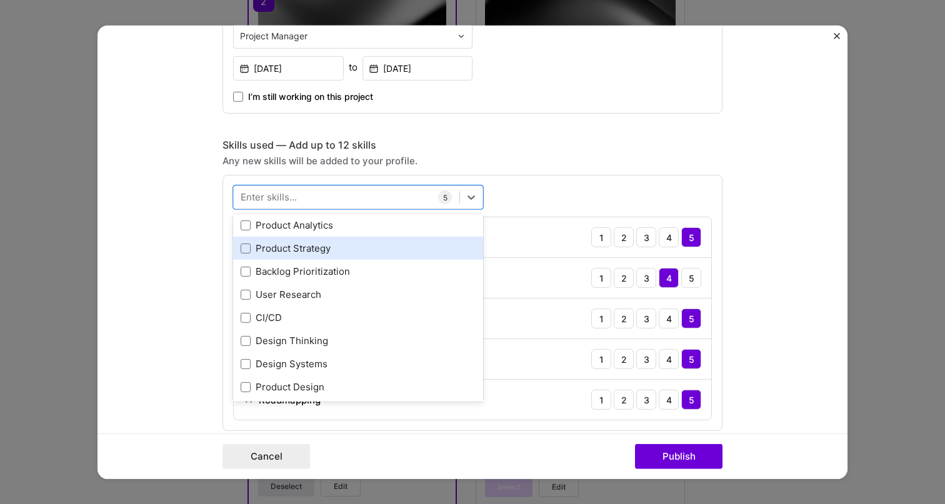
scroll to position [977, 0]
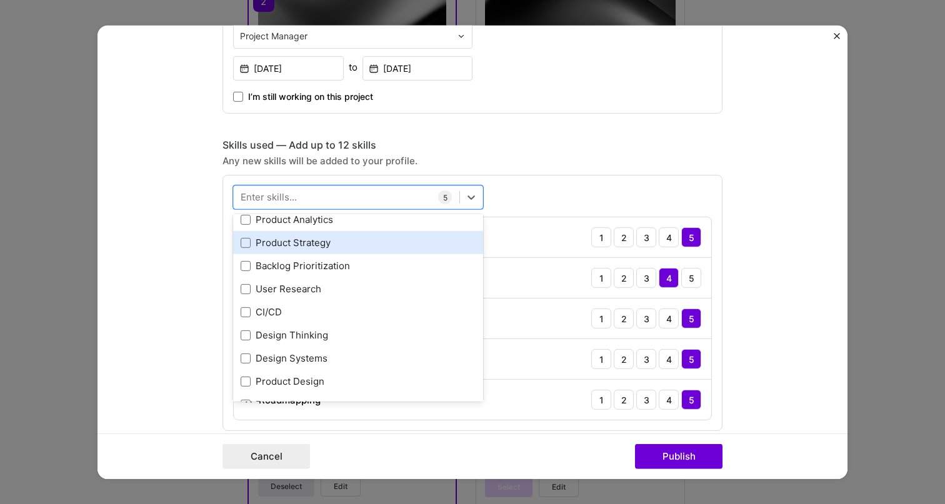
click at [370, 237] on div "Product Strategy" at bounding box center [358, 242] width 235 height 13
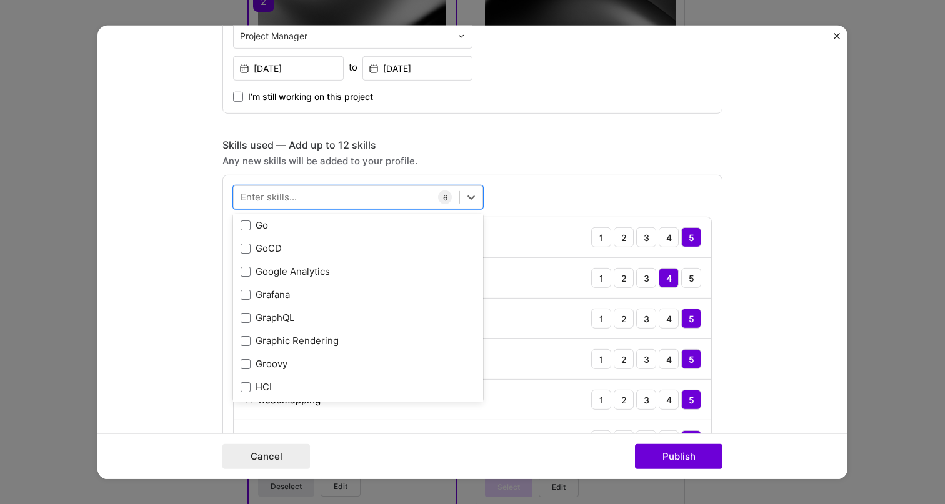
scroll to position [4215, 0]
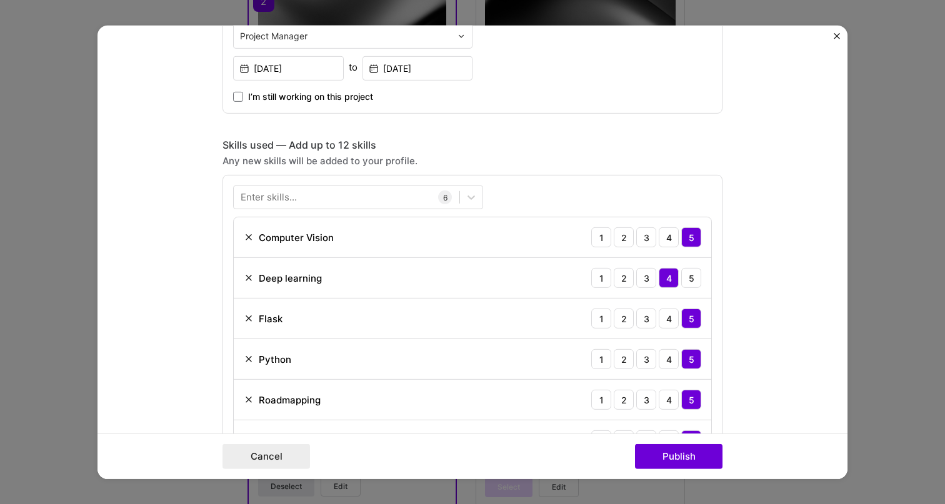
click at [592, 137] on div "Project title Multidisciplinary AI project Company NEC Project industry Industr…" at bounding box center [472, 458] width 500 height 1725
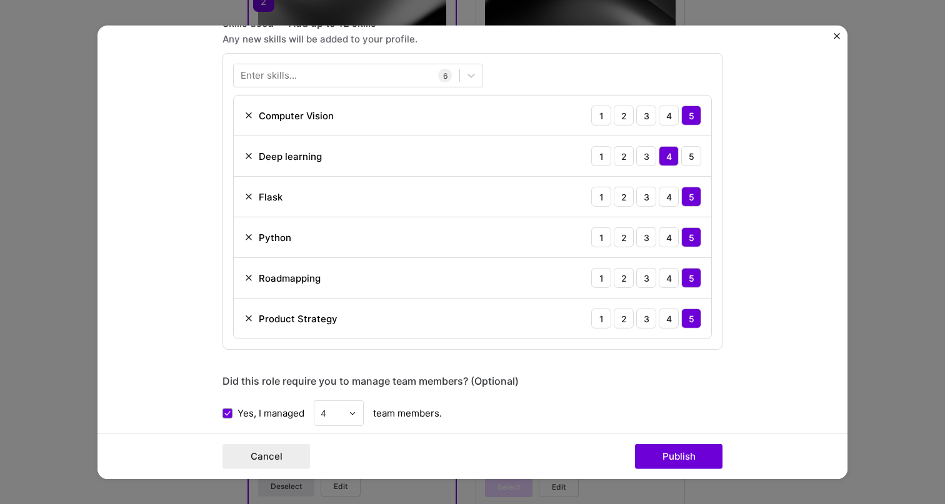
scroll to position [567, 0]
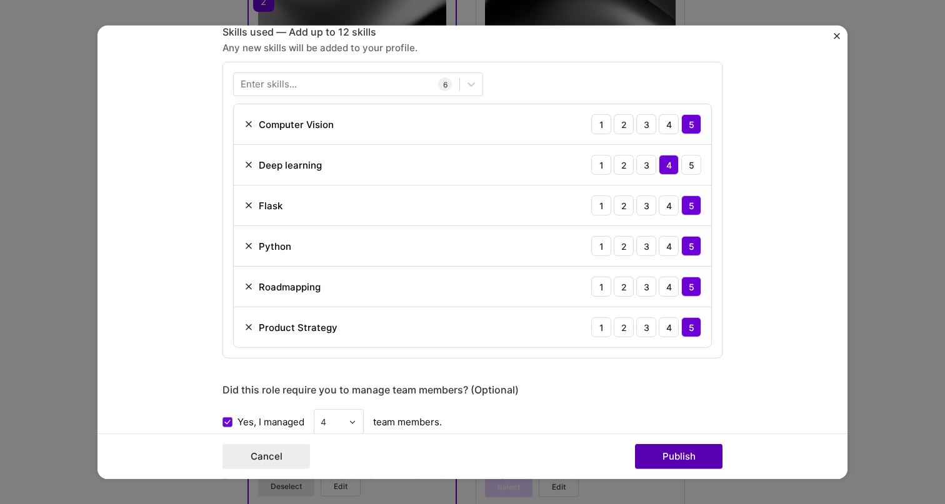
click at [687, 454] on button "Publish" at bounding box center [678, 456] width 87 height 25
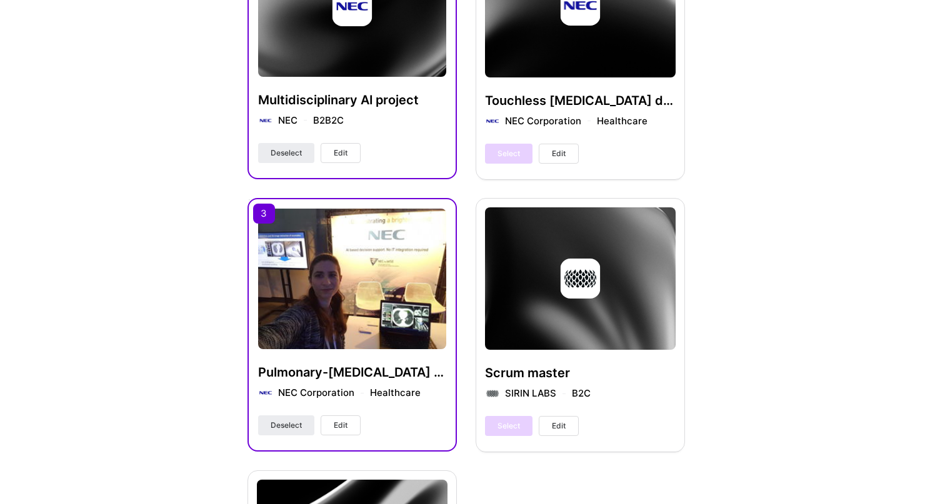
scroll to position [792, 0]
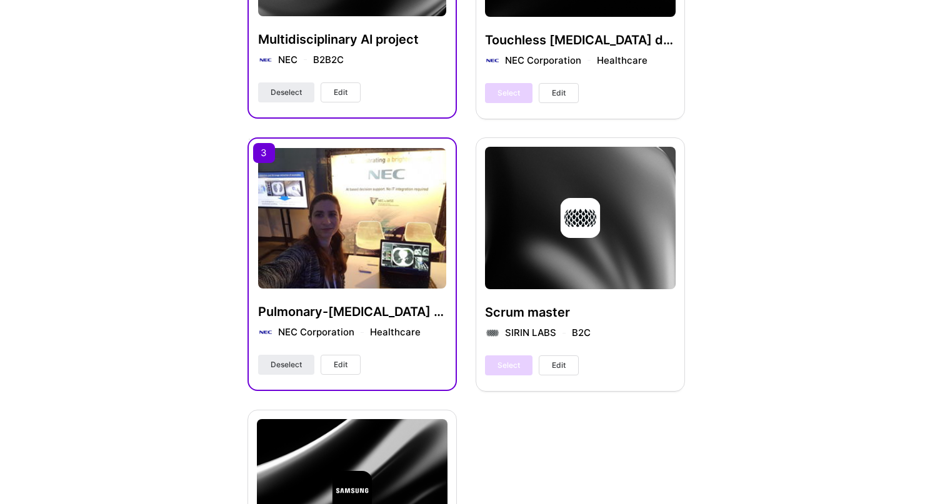
click at [328, 371] on button "Edit" at bounding box center [341, 365] width 40 height 20
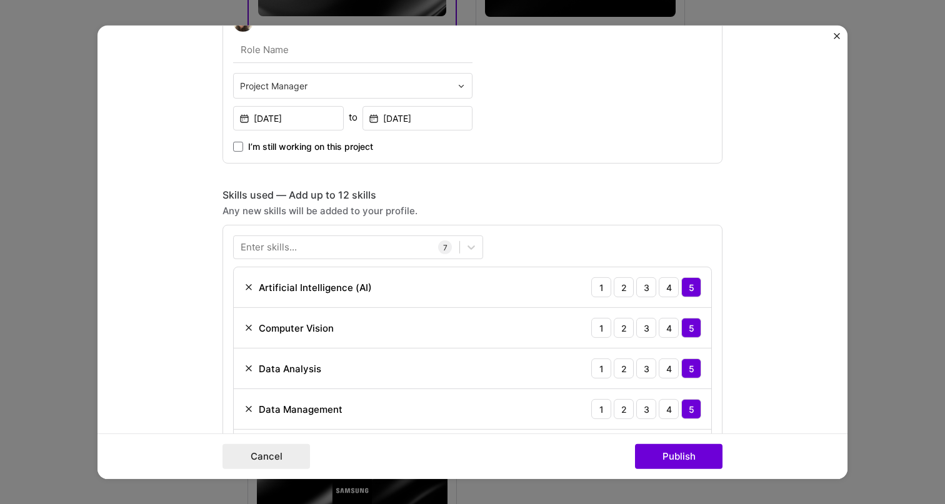
scroll to position [704, 0]
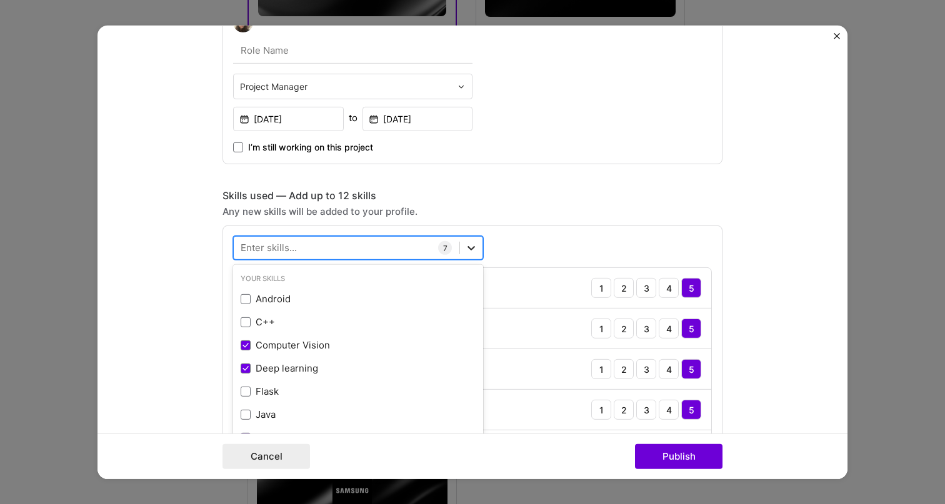
click at [475, 251] on icon at bounding box center [471, 248] width 12 height 12
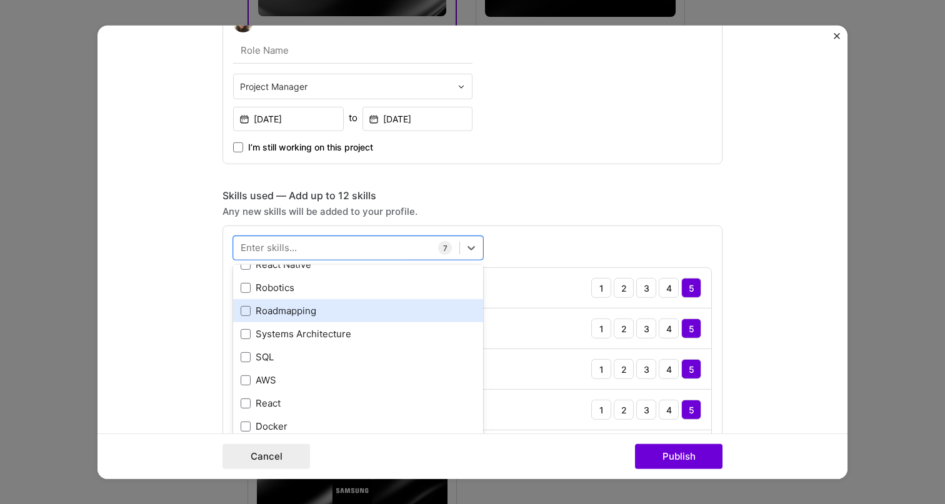
click at [382, 309] on div "Roadmapping" at bounding box center [358, 310] width 235 height 13
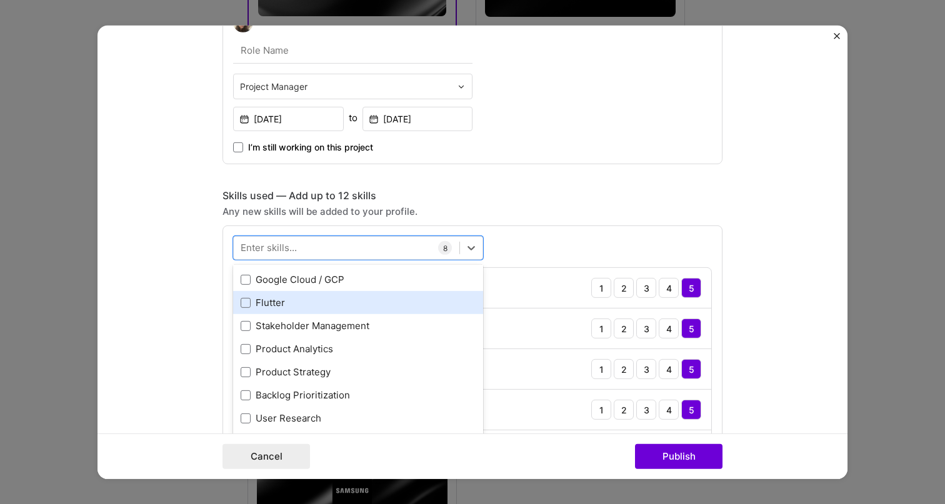
scroll to position [942, 0]
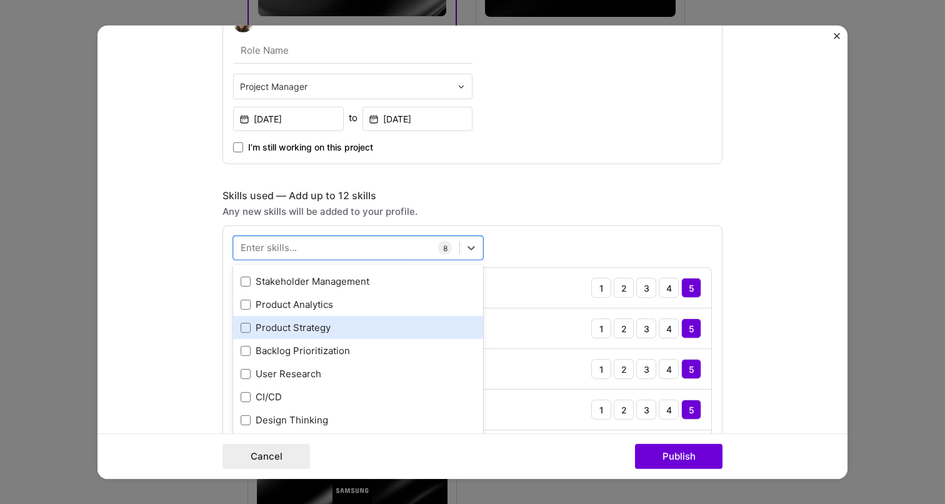
click at [380, 329] on div "Product Strategy" at bounding box center [358, 327] width 235 height 13
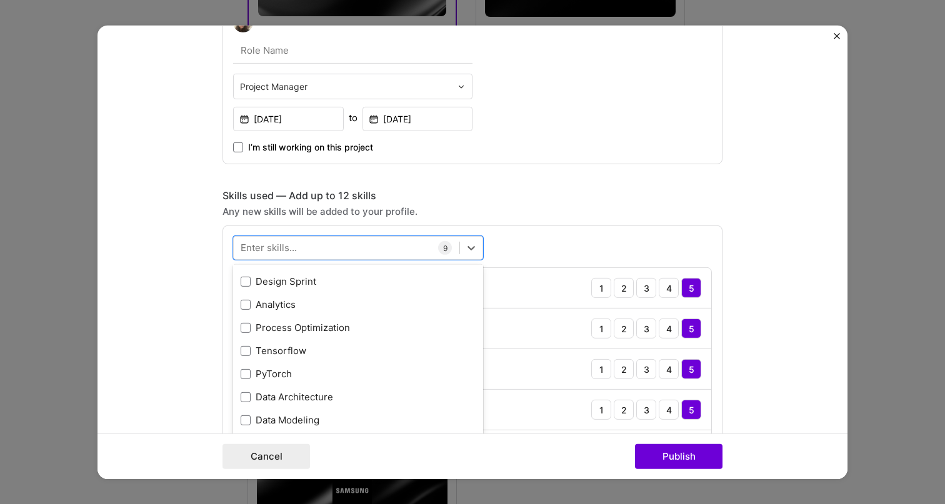
scroll to position [1142, 0]
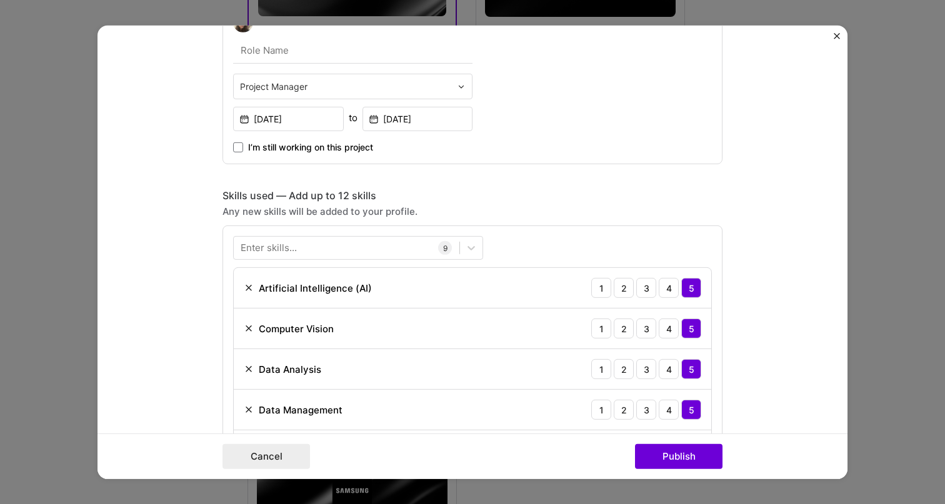
click at [533, 246] on div "Enter skills... 9 Artificial Intelligence (AI) 1 2 3 4 5 Computer Vision 1 2 3 …" at bounding box center [472, 435] width 500 height 419
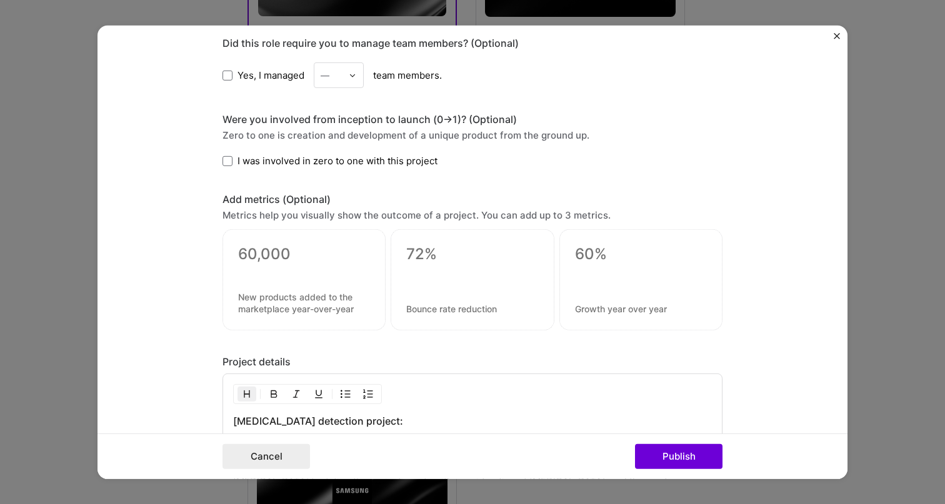
scroll to position [1320, 0]
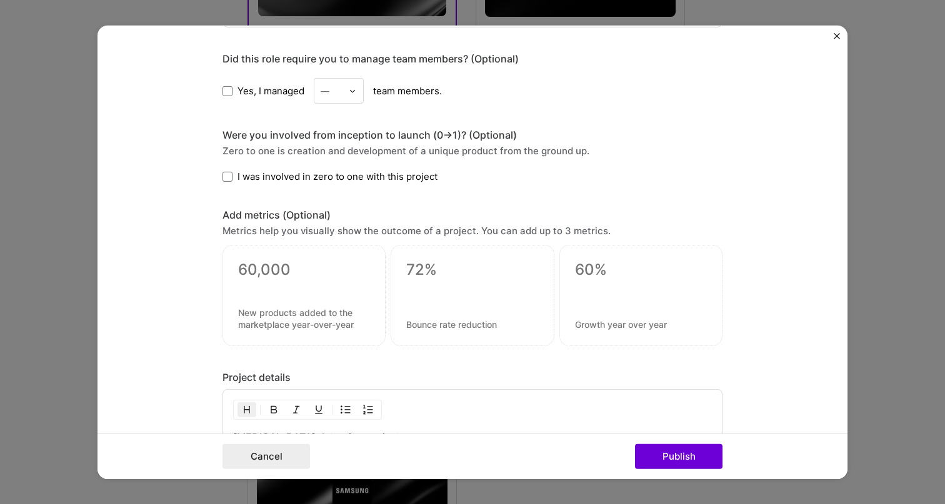
click at [254, 79] on div "Yes, I managed — team members." at bounding box center [472, 91] width 500 height 26
click at [254, 87] on span "Yes, I managed" at bounding box center [270, 90] width 67 height 13
click at [0, 0] on input "Yes, I managed" at bounding box center [0, 0] width 0 height 0
click at [324, 89] on div "—" at bounding box center [325, 90] width 9 height 13
click at [341, 220] on div "5" at bounding box center [338, 216] width 42 height 23
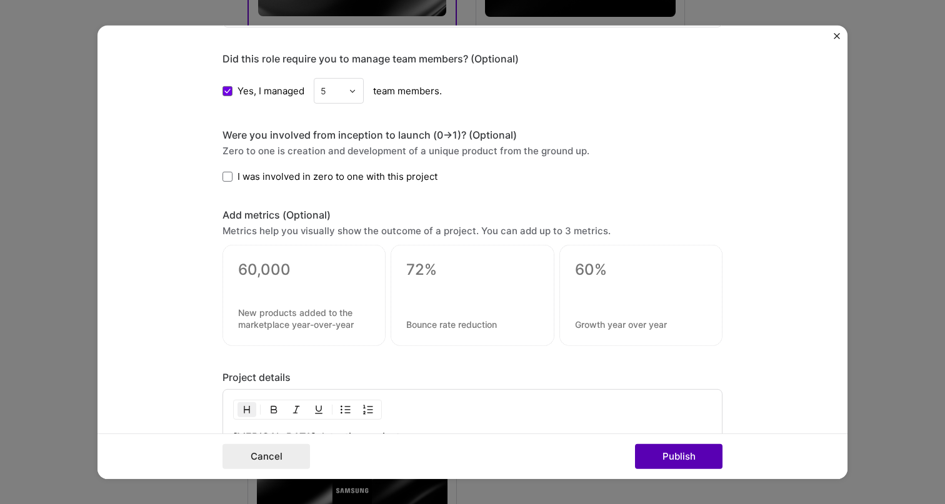
click at [671, 452] on button "Publish" at bounding box center [678, 456] width 87 height 25
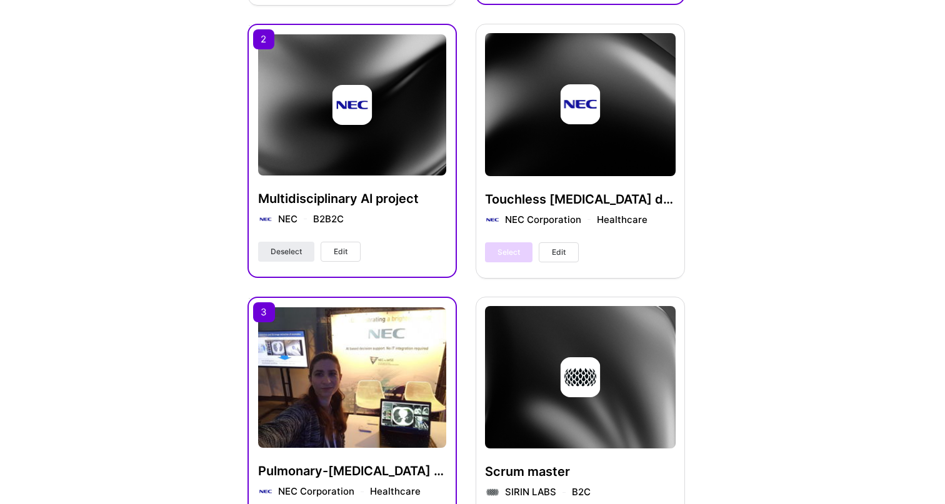
scroll to position [633, 0]
click at [349, 253] on button "Edit" at bounding box center [341, 252] width 40 height 20
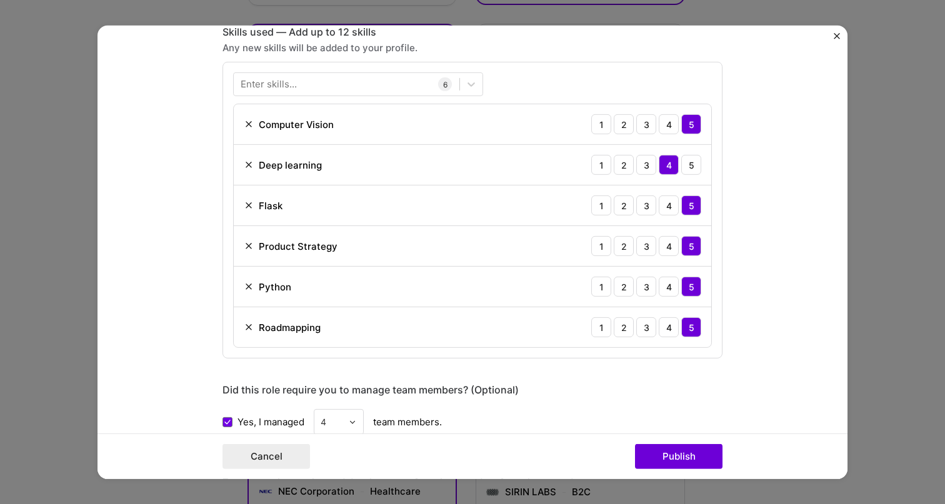
scroll to position [512, 0]
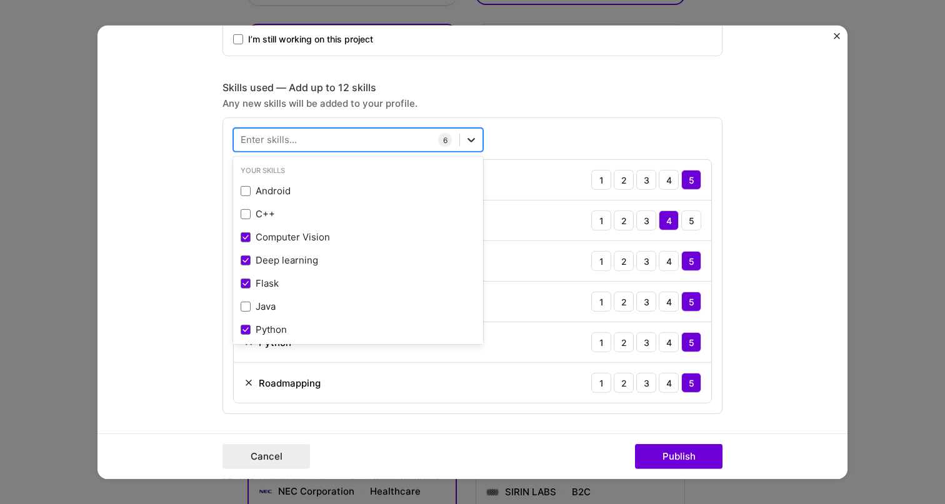
click at [472, 139] on icon at bounding box center [471, 140] width 12 height 12
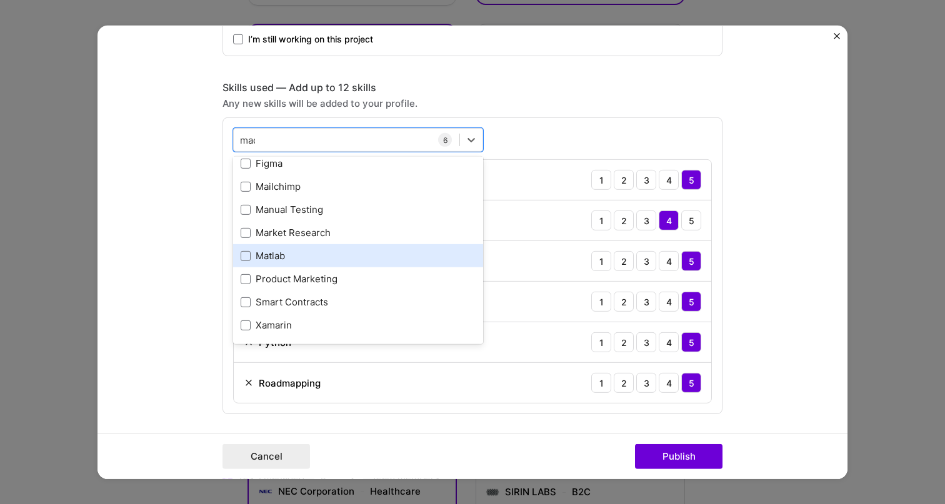
scroll to position [0, 0]
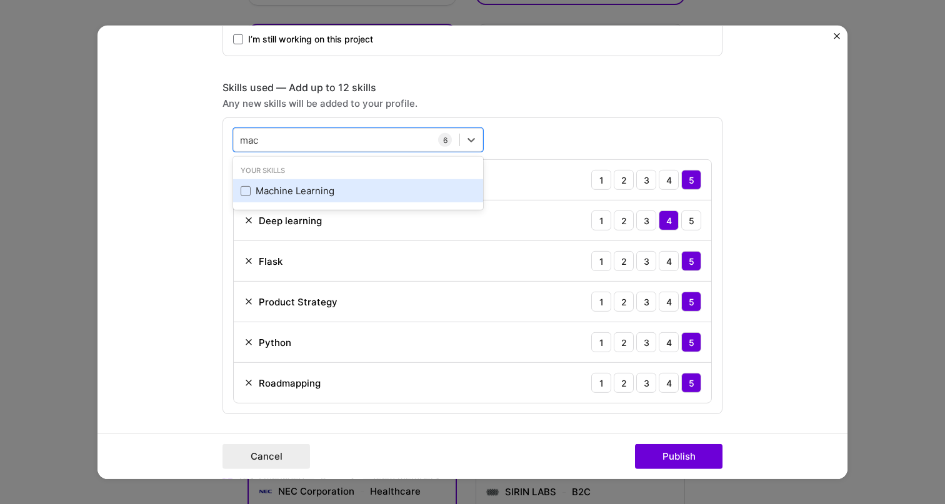
click at [314, 192] on div "Machine Learning" at bounding box center [358, 190] width 235 height 13
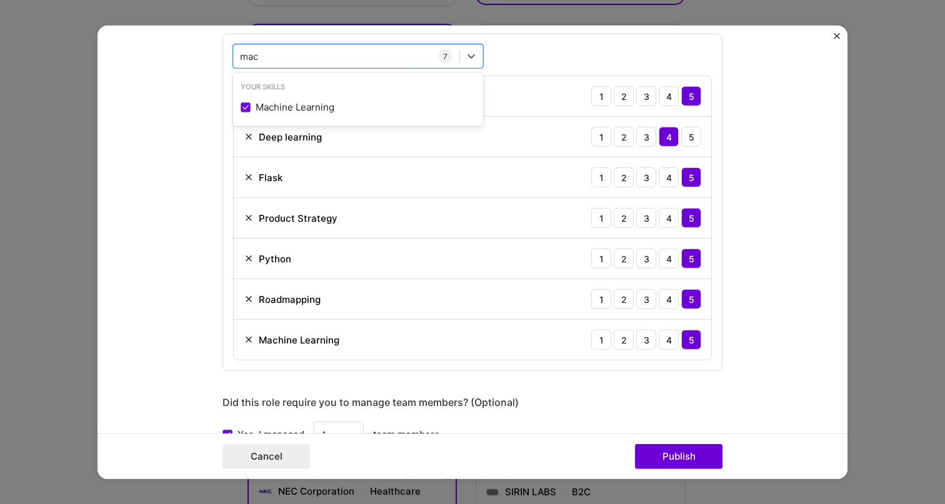
scroll to position [607, 0]
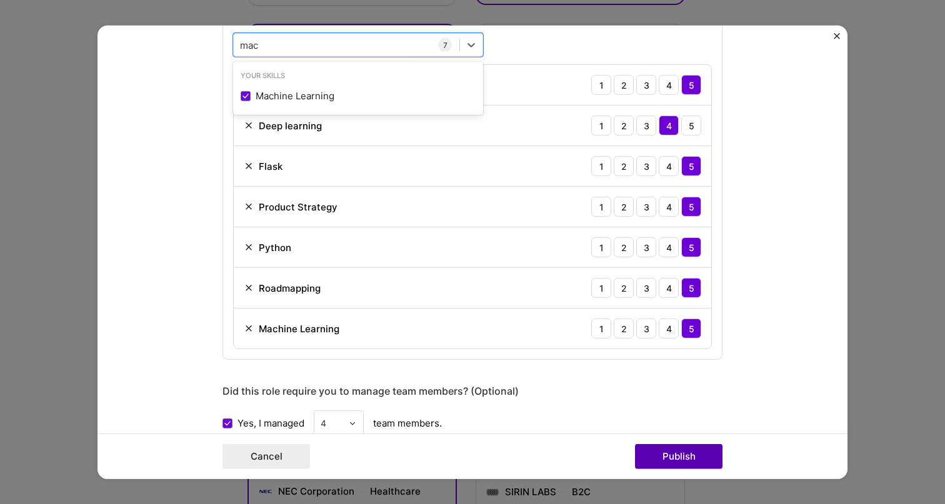
type input "mac"
click at [669, 461] on button "Publish" at bounding box center [678, 456] width 87 height 25
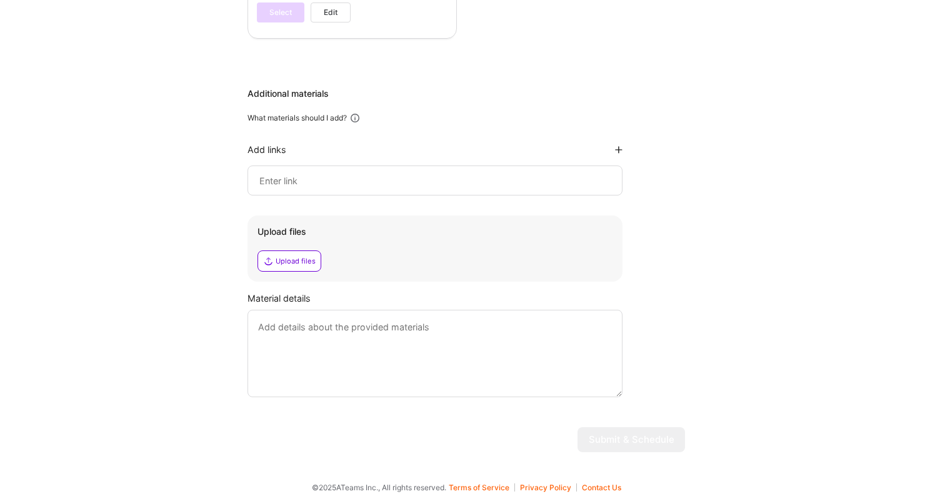
scroll to position [1418, 0]
